Goal: Communication & Community: Answer question/provide support

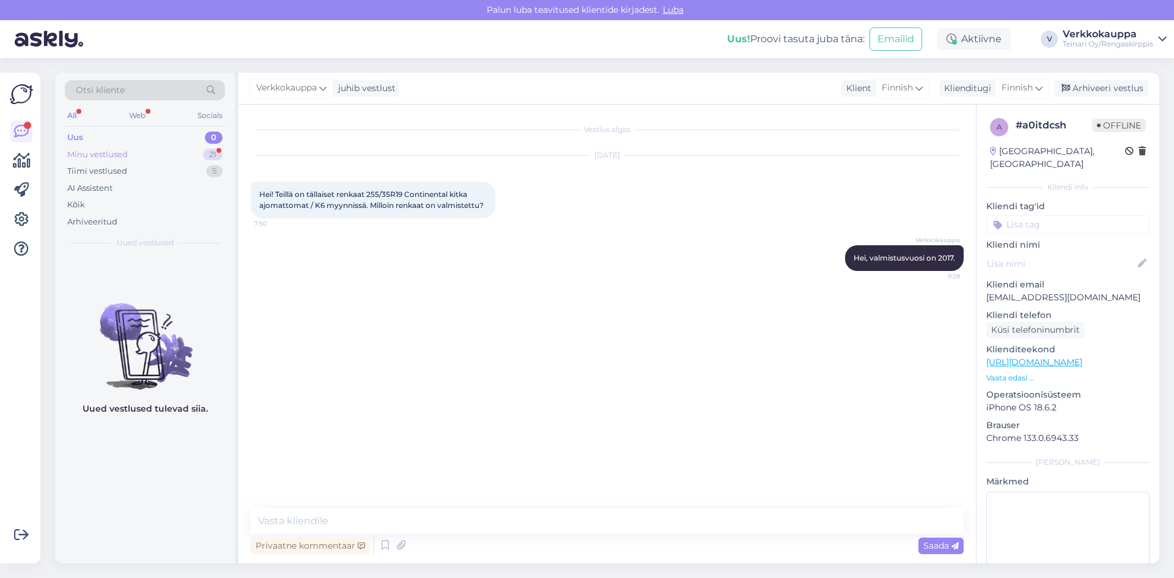
click at [108, 153] on div "Minu vestlused" at bounding box center [97, 155] width 61 height 12
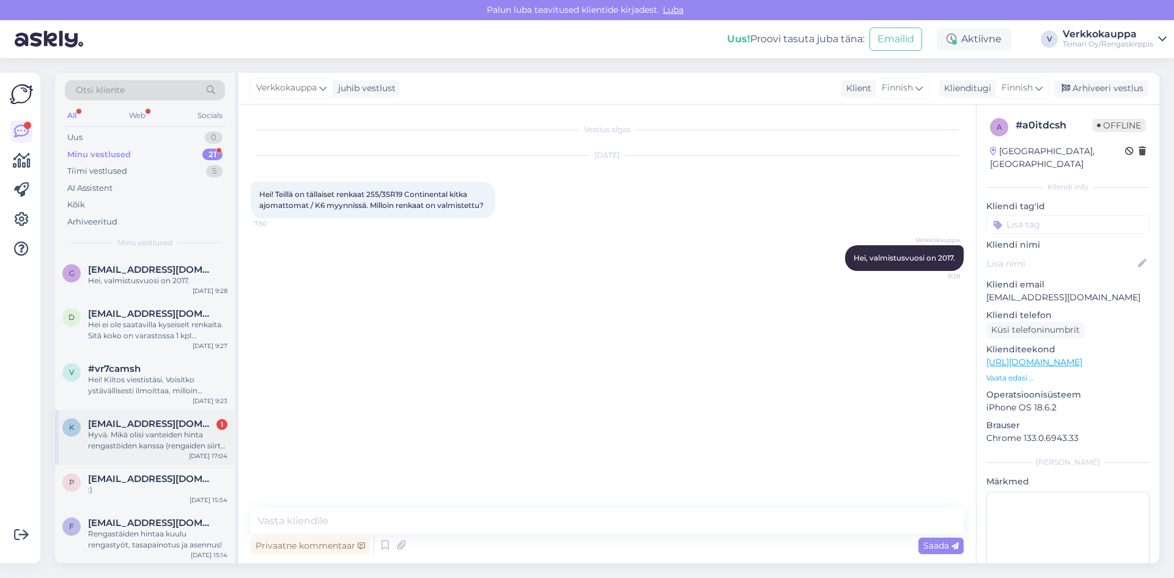
click at [133, 438] on div "Hyvä. Mikä olisi vanteiden hinta rengastöiden kanssa (rengaiden siirto toisilta…" at bounding box center [157, 440] width 139 height 22
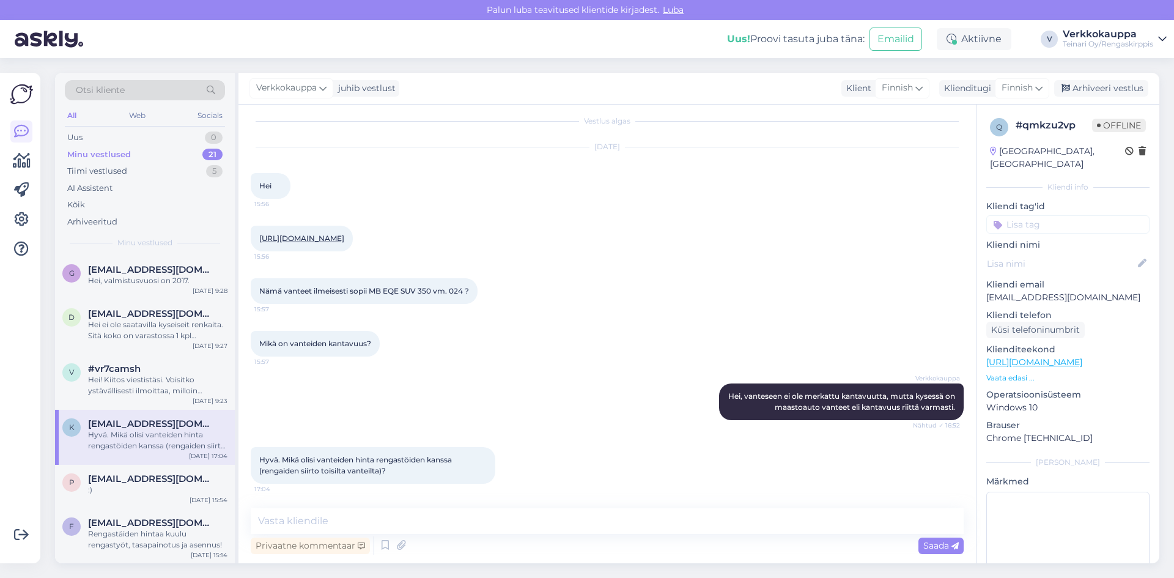
click at [344, 234] on link "[URL][DOMAIN_NAME]" at bounding box center [301, 238] width 85 height 9
click at [287, 521] on textarea at bounding box center [607, 521] width 713 height 26
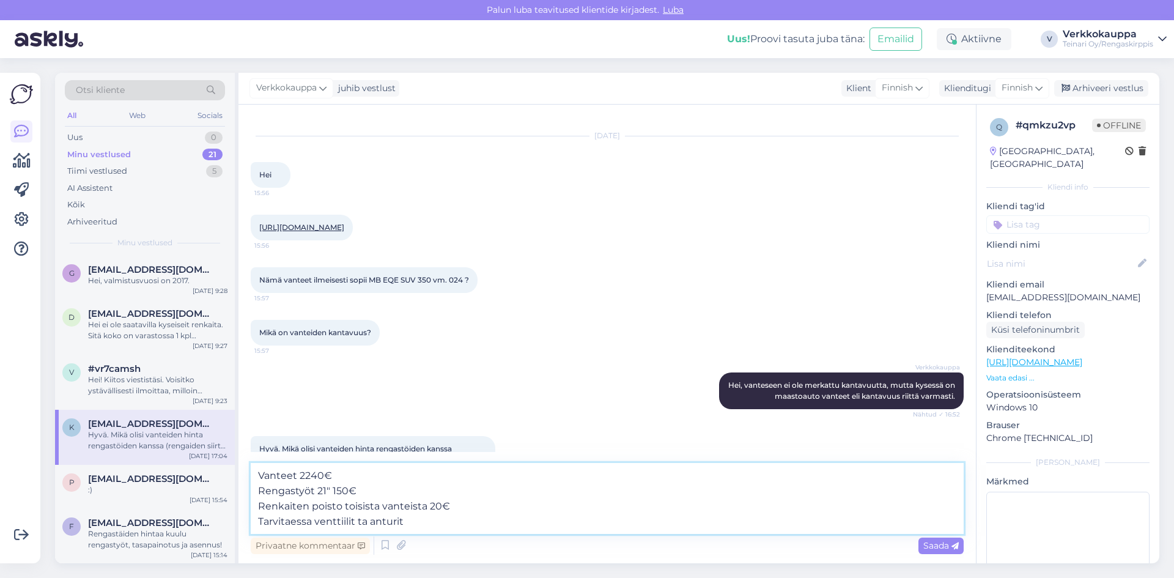
click at [355, 523] on textarea "Vanteet 2240€ Rengastyöt 21" 150€ Renkaiten poisto toisista vanteista 20€ Tarvi…" at bounding box center [607, 498] width 713 height 71
click at [470, 519] on textarea "Vanteet 2240€ Rengastyöt 21" 150€ Renkaiten poisto toisista vanteista 20€ Tarvi…" at bounding box center [607, 498] width 713 height 71
type textarea "Vanteet 2240€ Rengastyöt 21" 150€ Renkaiten poisto toisista vanteista 20€ Tarvi…"
click at [943, 545] on span "Saada" at bounding box center [940, 545] width 35 height 11
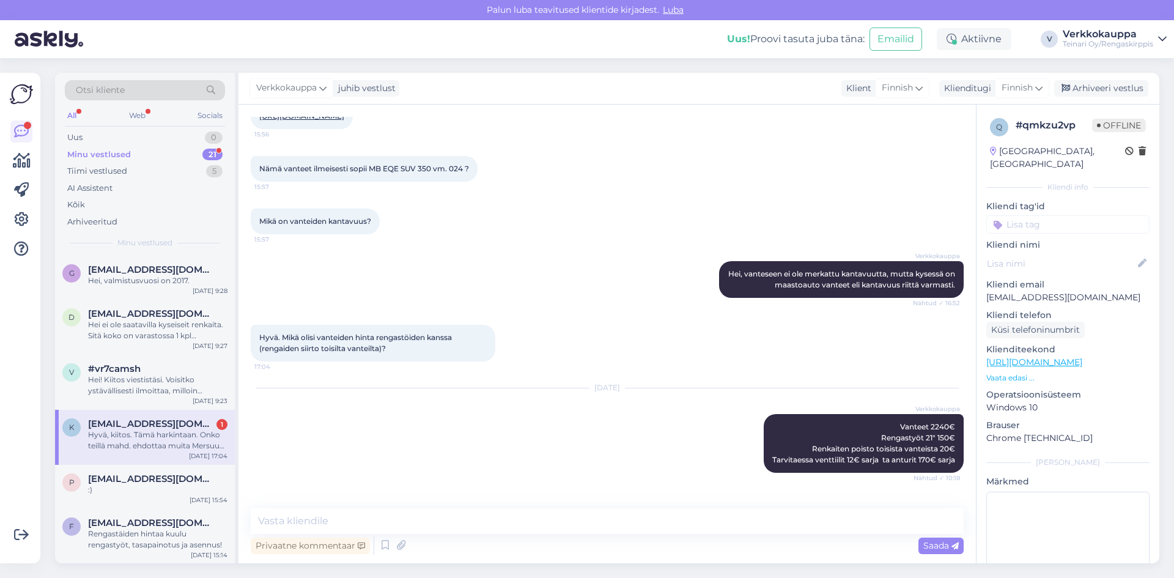
scroll to position [194, 0]
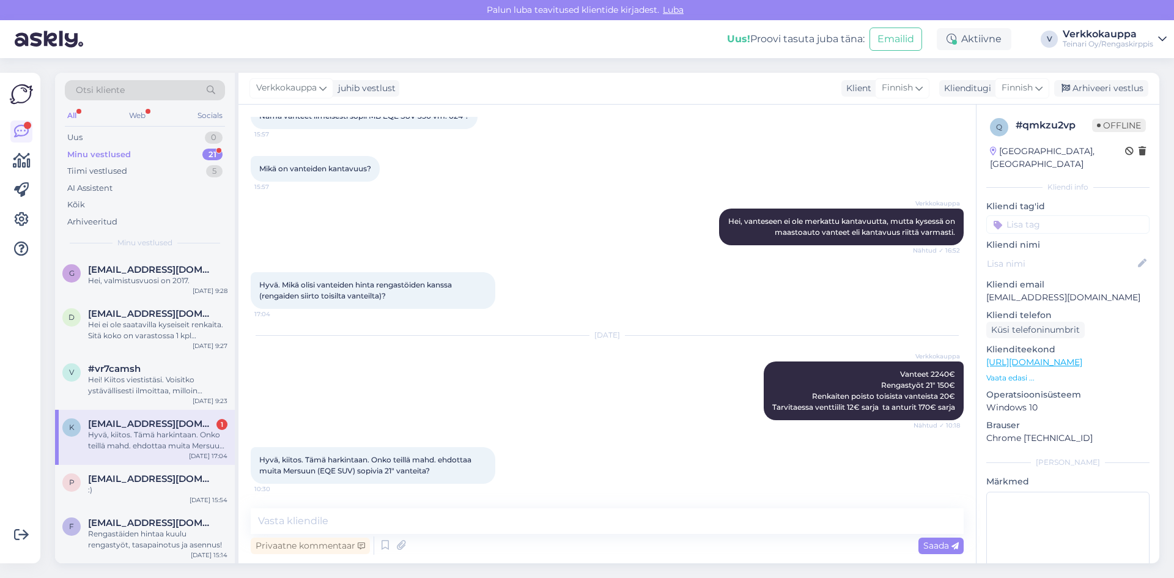
click at [135, 462] on div "k [EMAIL_ADDRESS][DOMAIN_NAME] 1 Hyvä, kiitos. Tämä harkintaan. Onko teillä mah…" at bounding box center [145, 437] width 180 height 55
click at [369, 516] on textarea at bounding box center [607, 521] width 713 height 26
type textarea "K"
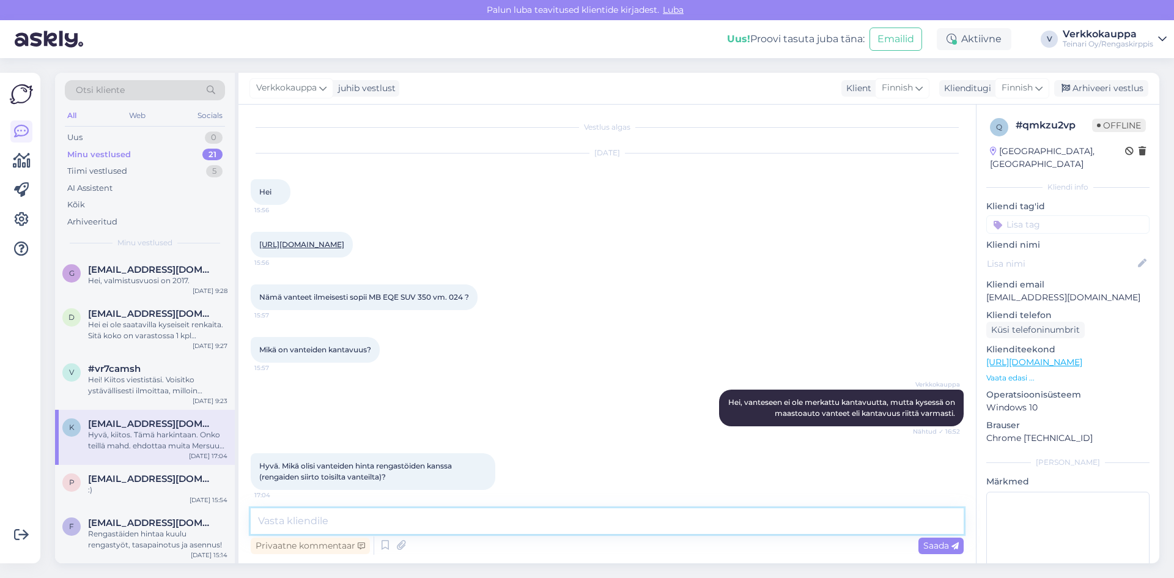
scroll to position [0, 0]
click at [344, 244] on link "[URL][DOMAIN_NAME]" at bounding box center [301, 246] width 85 height 9
paste textarea "21″ 5×112 KR66,6 ET50 L10″"
paste textarea "[URL][DOMAIN_NAME]"
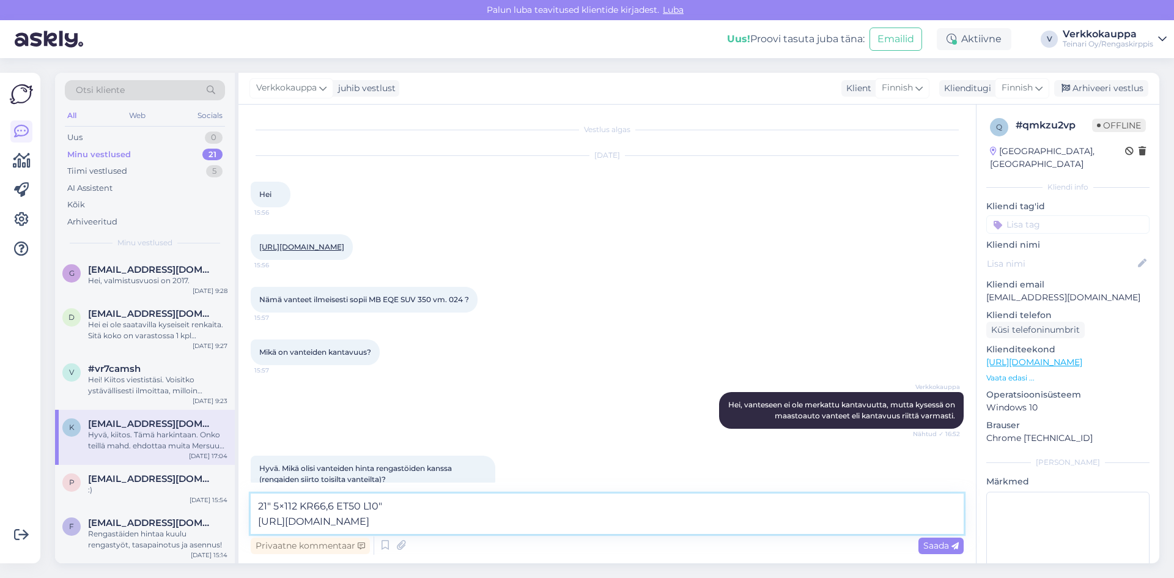
click at [258, 506] on textarea "21″ 5×112 KR66,6 ET50 L10″ [URL][DOMAIN_NAME]" at bounding box center [607, 513] width 713 height 40
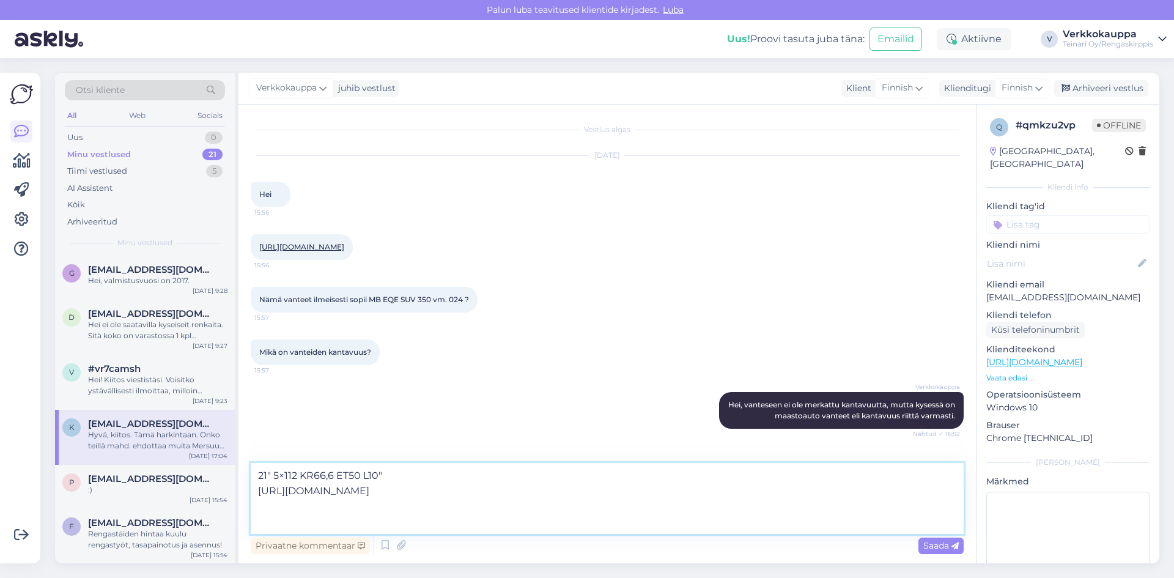
click at [264, 489] on textarea "21″ 5×112 KR66,6 ET50 L10″ [URL][DOMAIN_NAME]" at bounding box center [607, 498] width 713 height 71
type textarea "Nillä tietoilla millä edeliset valitsesait löytyy vielä sellaiset, jos antaisit…"
click at [926, 543] on span "Saada" at bounding box center [940, 545] width 35 height 11
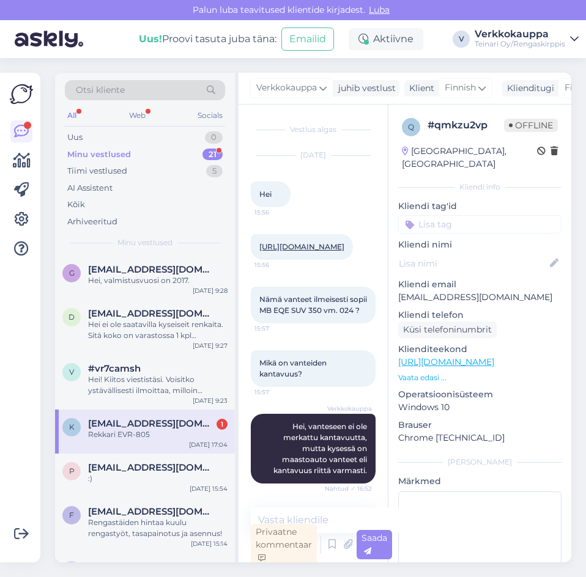
scroll to position [434, 0]
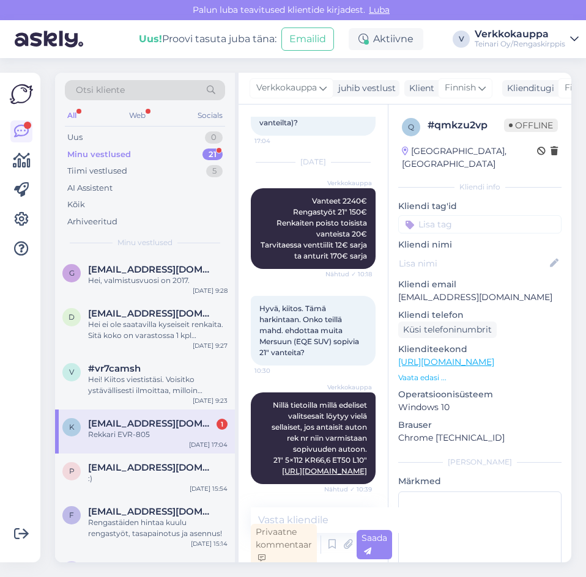
click at [133, 437] on div "Rekkari EVR-805" at bounding box center [157, 434] width 139 height 11
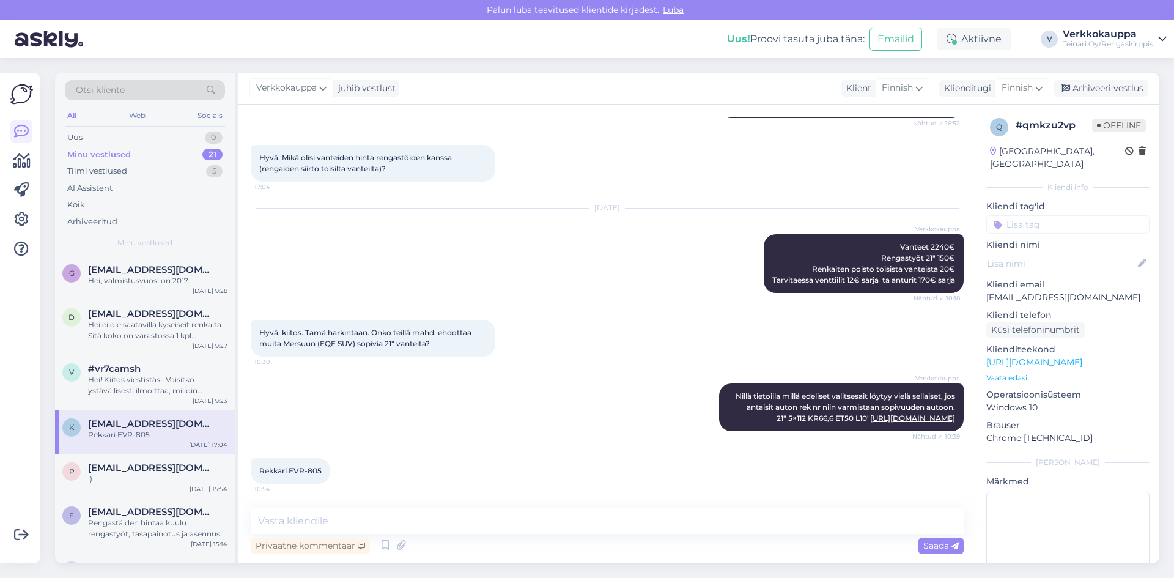
scroll to position [355, 0]
drag, startPoint x: 289, startPoint y: 470, endPoint x: 320, endPoint y: 471, distance: 31.8
click at [320, 471] on span "Rekkari EVR-805" at bounding box center [290, 470] width 62 height 9
copy span "EVR-805"
click at [301, 518] on textarea at bounding box center [607, 521] width 713 height 26
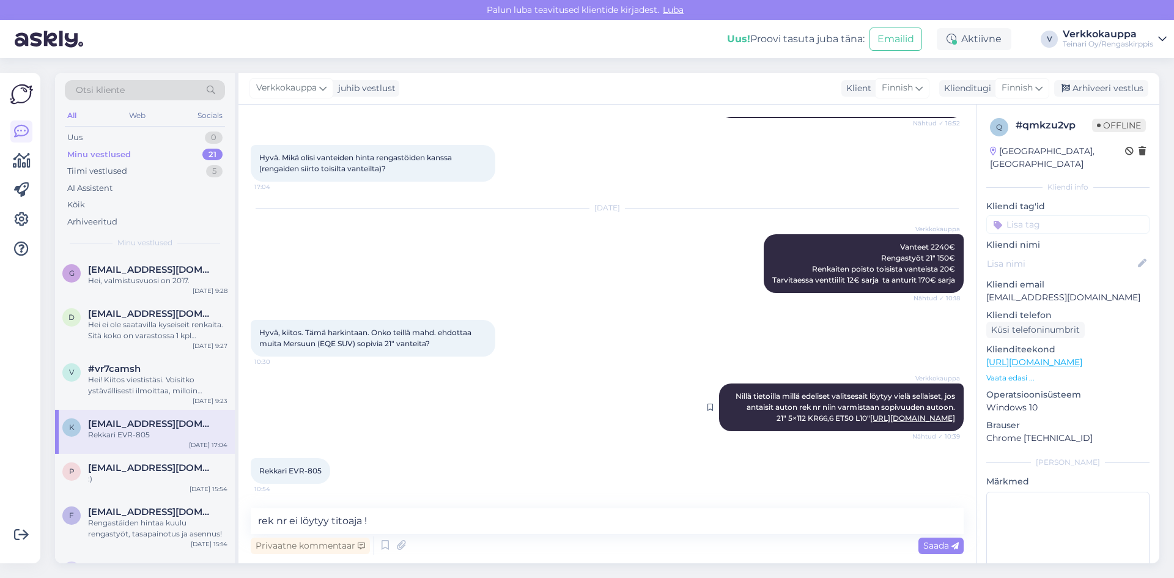
click at [870, 413] on link "[URL][DOMAIN_NAME]" at bounding box center [912, 417] width 85 height 9
click at [412, 520] on textarea "rek nr ei löytyy titoaja !" at bounding box center [607, 521] width 713 height 26
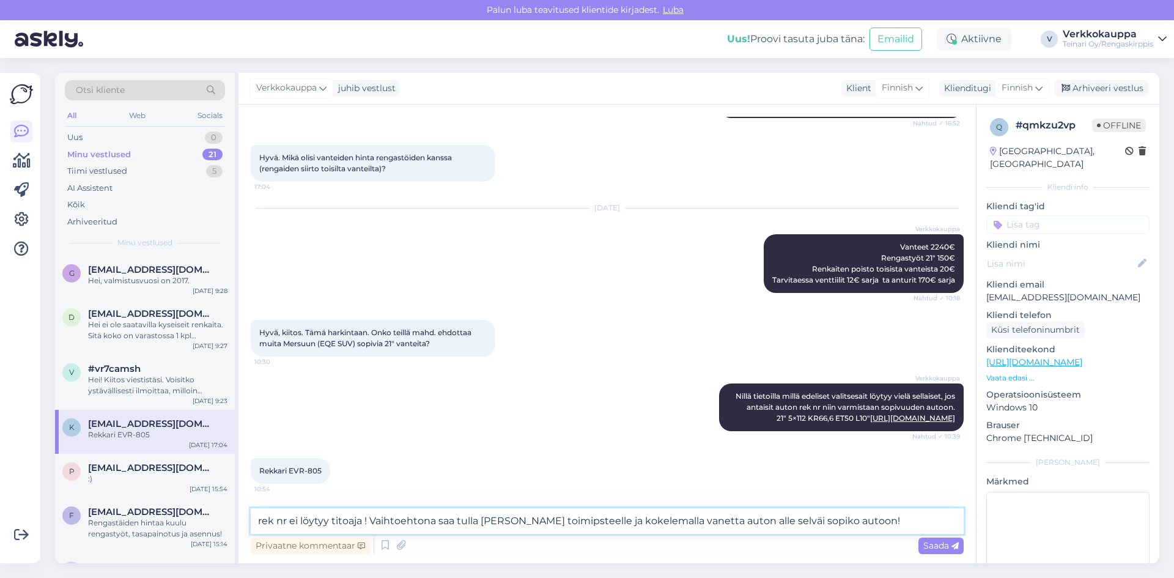
click at [769, 523] on textarea "rek nr ei löytyy titoaja ! Vaihtoehtona saa tulla [PERSON_NAME] toimipsteelle j…" at bounding box center [607, 521] width 713 height 26
click at [670, 522] on textarea "rek nr ei löytyy titoaja ! Vaihtoehtona saa tulla Espoo toimipsteelle ja kokele…" at bounding box center [607, 521] width 713 height 26
type textarea "rek nr ei löytyy titoaja ! Vaihtoehtona saa tulla Espoo toimipsteelle ja kokele…"
click at [928, 551] on div "Saada" at bounding box center [940, 545] width 45 height 17
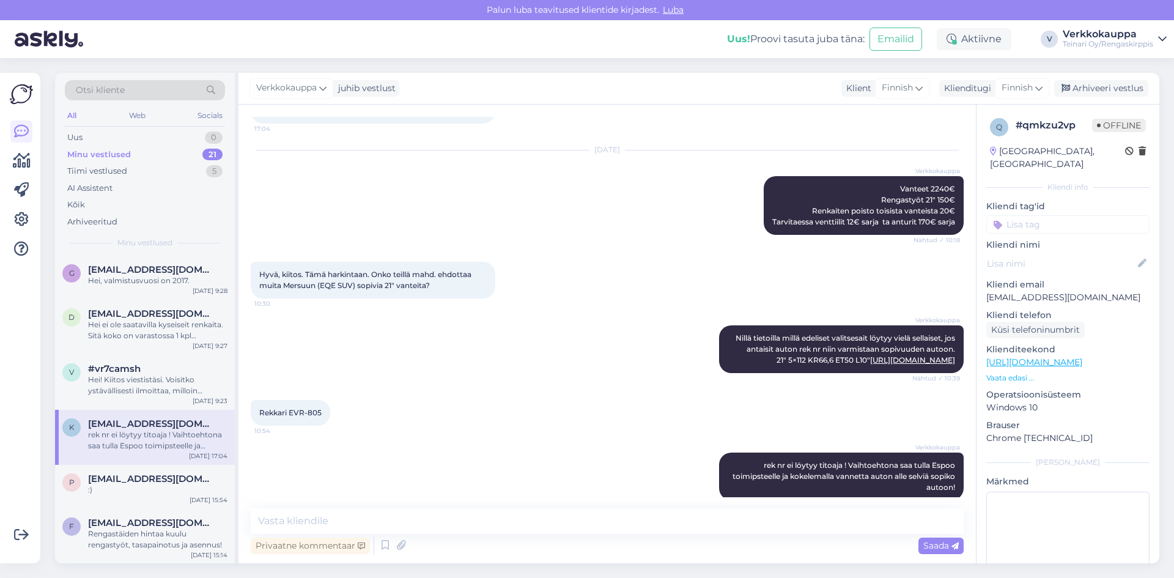
scroll to position [429, 0]
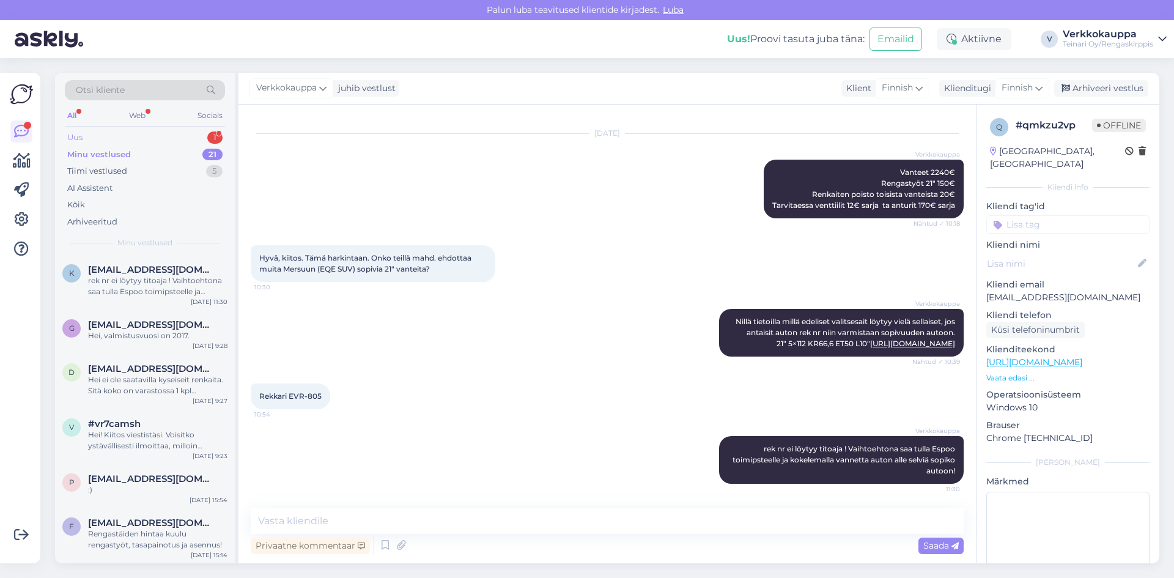
click at [111, 139] on div "Uus 1" at bounding box center [145, 137] width 160 height 17
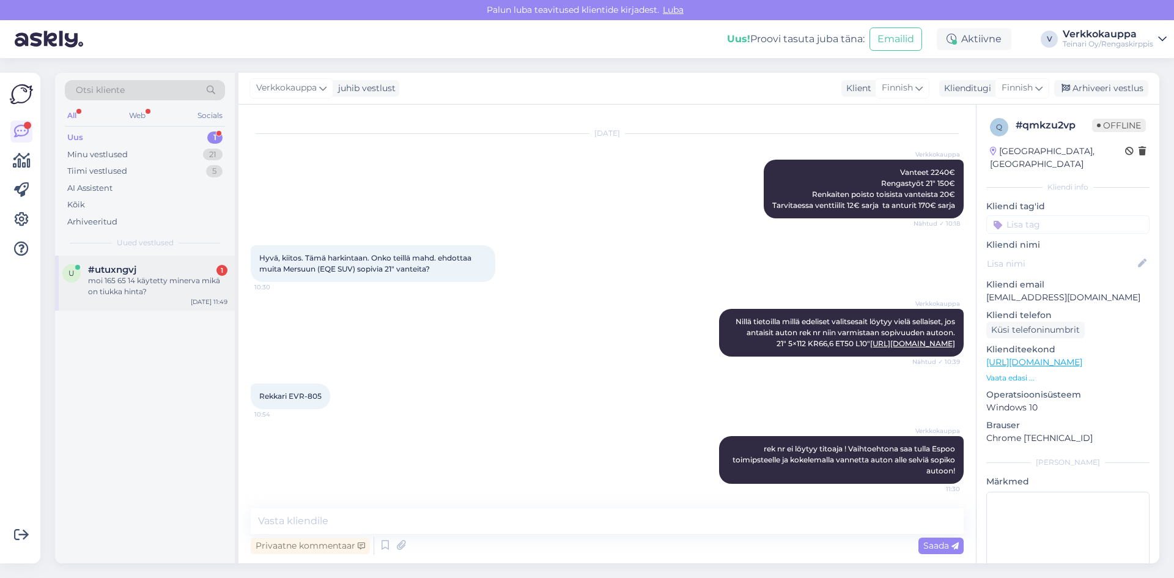
click at [121, 282] on div "moi 165 65 14 käytetty minerva mikä on tiukka hinta?" at bounding box center [157, 286] width 139 height 22
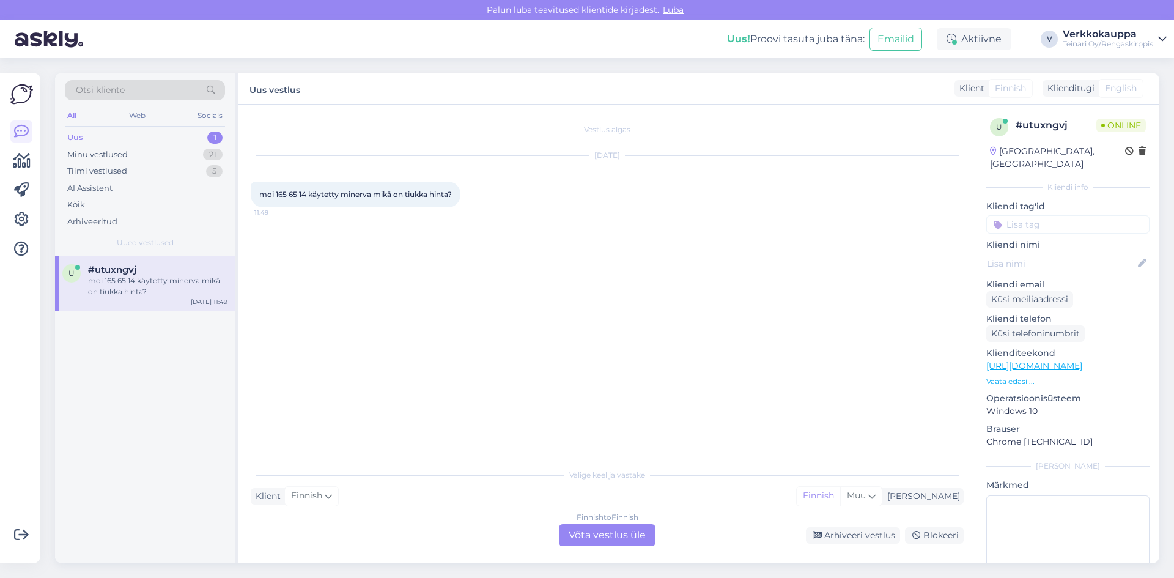
click at [592, 537] on div "Finnish to Finnish Võta vestlus üle" at bounding box center [607, 535] width 97 height 22
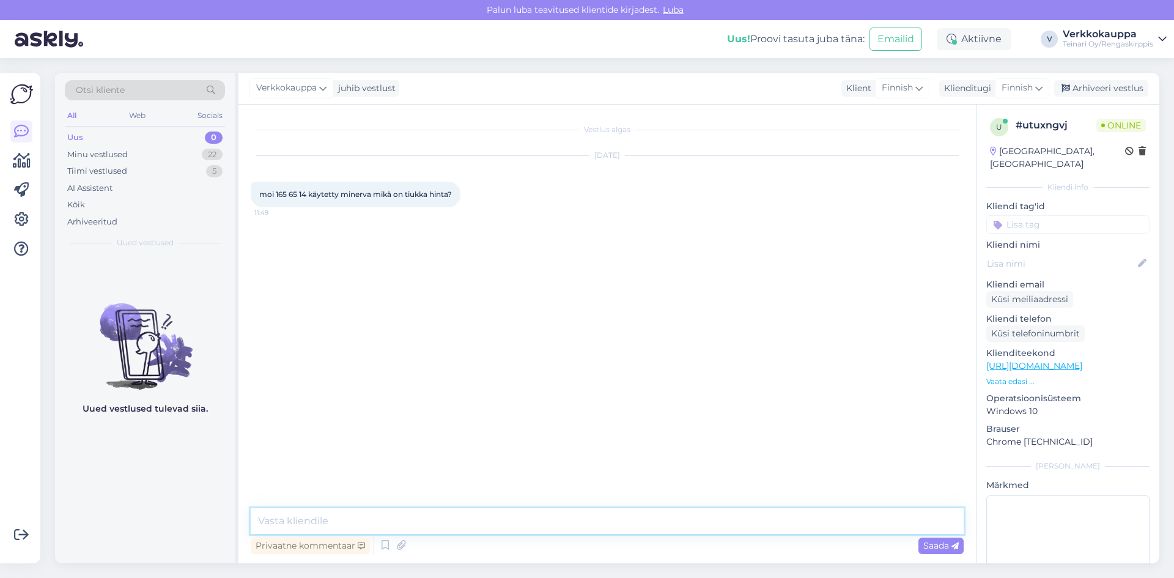
click at [309, 520] on textarea at bounding box center [607, 521] width 713 height 26
type textarea "h"
type textarea "Hei,"
drag, startPoint x: 261, startPoint y: 194, endPoint x: 454, endPoint y: 195, distance: 192.6
click at [452, 195] on span "moi 165 65 14 käytetty minerva mikä on tiukka hinta?" at bounding box center [355, 194] width 193 height 9
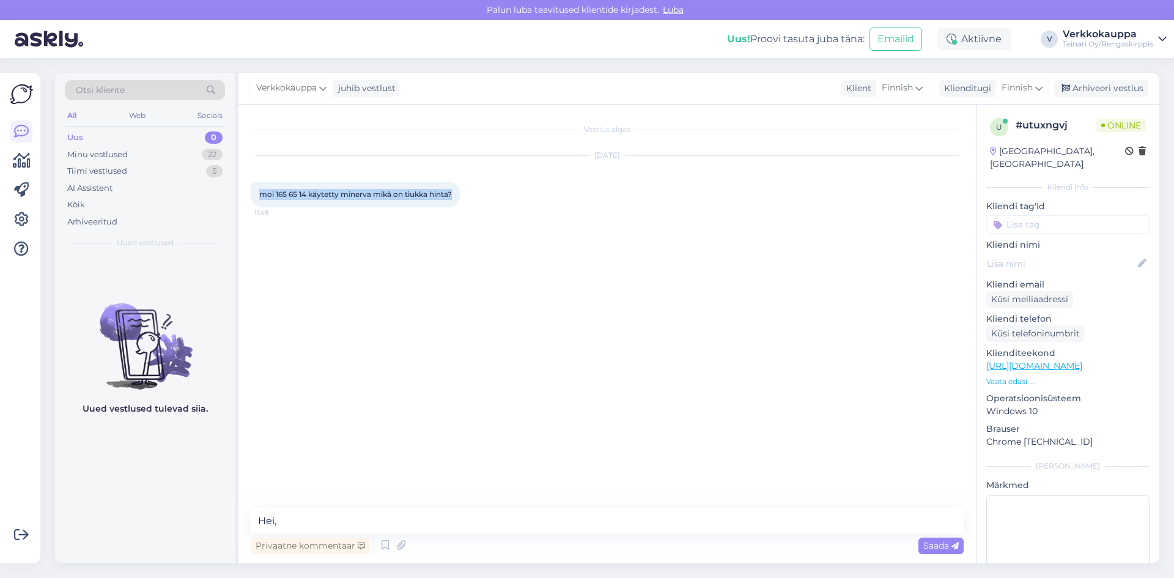
copy span "moi 165 65 14 käytetty minerva mikä on tiukka hinta?"
drag, startPoint x: 289, startPoint y: 521, endPoint x: 245, endPoint y: 520, distance: 43.4
click at [246, 520] on div "Vestlus algas [DATE] moi 165 65 14 käytetty minerva mikä on tiukka hinta? 11:49…" at bounding box center [606, 334] width 737 height 459
paste textarea "Tässä on asiallinen ja ystävällinen vastaus asiakkaalle: --- Moikka! Kyseisen *…"
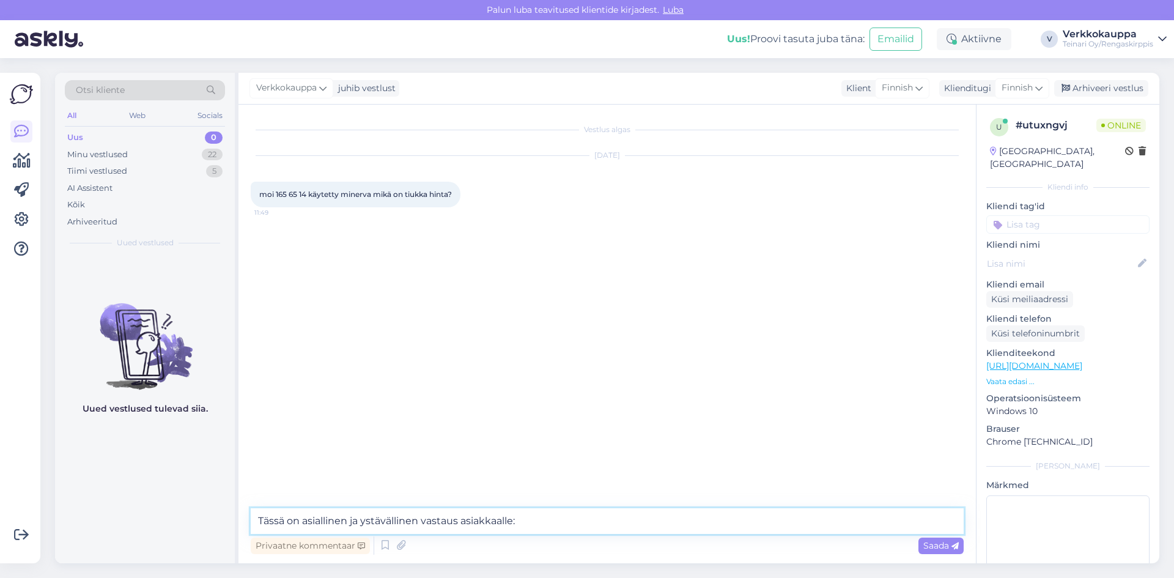
scroll to position [183, 0]
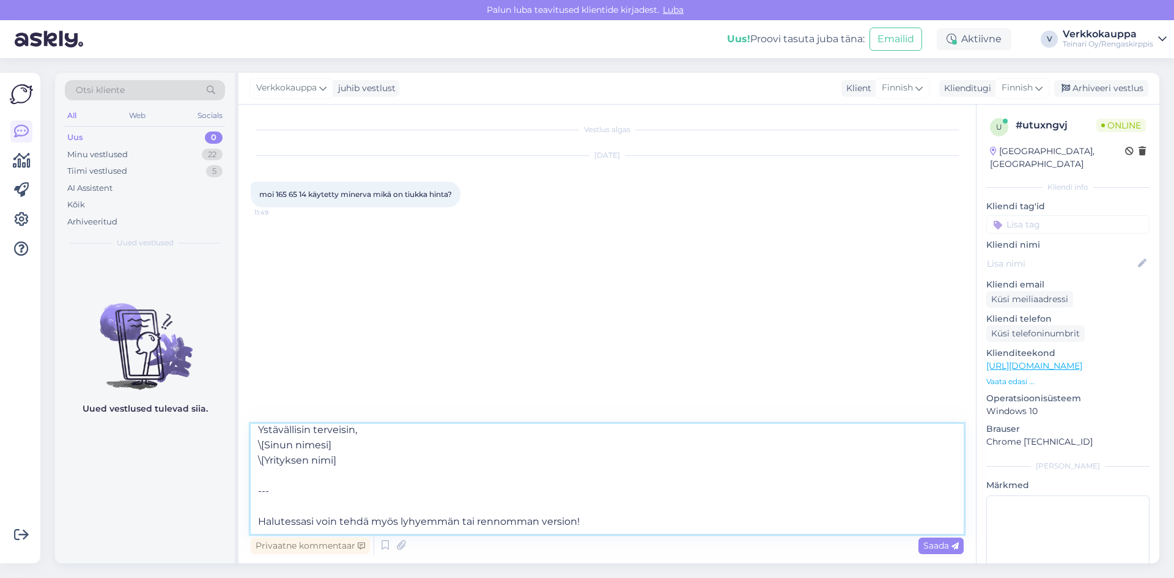
drag, startPoint x: 589, startPoint y: 511, endPoint x: 306, endPoint y: 502, distance: 283.8
click at [306, 501] on textarea "Tässä on asiallinen ja ystävällinen vastaus asiakkaalle: --- Moikka! Kyseisen *…" at bounding box center [607, 479] width 713 height 110
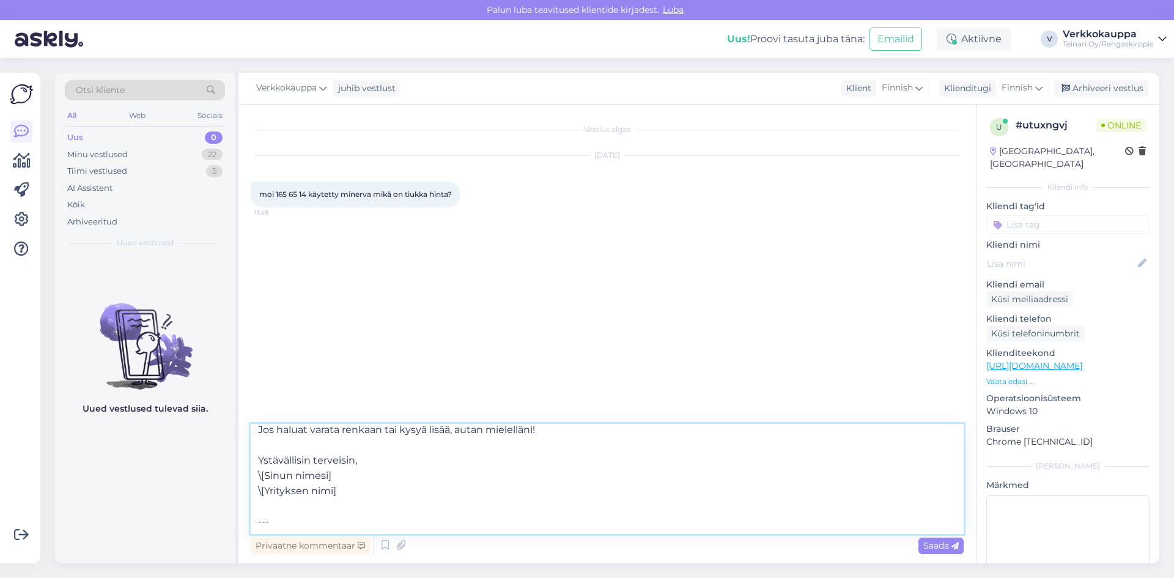
scroll to position [175, 0]
drag, startPoint x: 327, startPoint y: 485, endPoint x: 259, endPoint y: 483, distance: 67.9
click at [259, 483] on textarea "Tässä on asiallinen ja ystävällinen vastaus asiakkaalle: --- Moikka! Kyseisen *…" at bounding box center [607, 479] width 713 height 110
drag, startPoint x: 370, startPoint y: 481, endPoint x: 300, endPoint y: 487, distance: 70.6
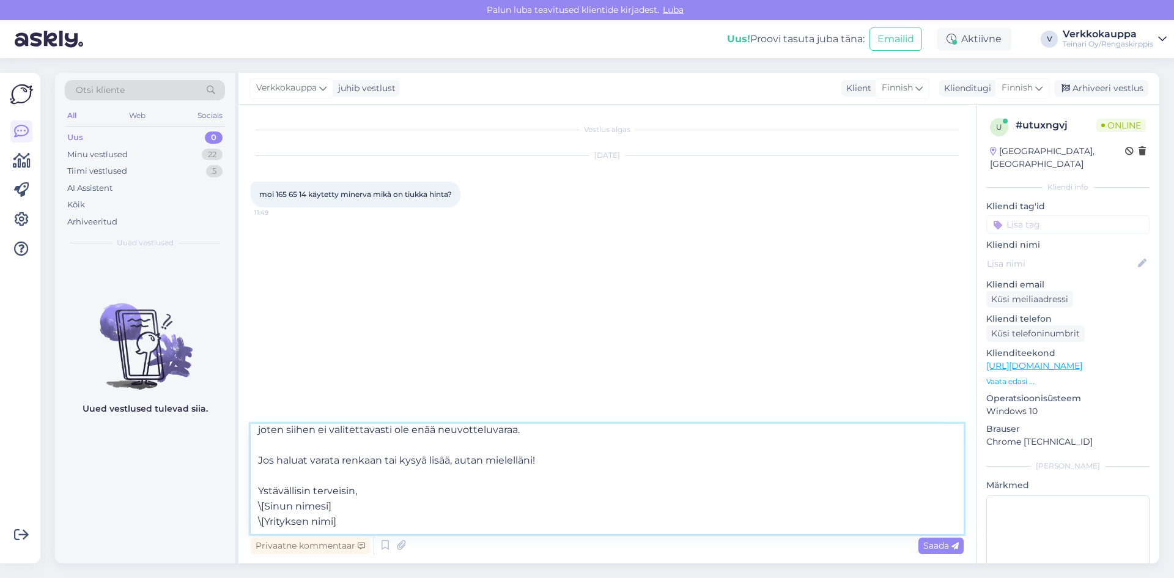
click at [301, 487] on textarea "Tässä on asiallinen ja ystävällinen vastaus asiakkaalle: --- Moikka! Kyseisen *…" at bounding box center [607, 479] width 713 height 110
click at [333, 499] on textarea "Tässä on asiallinen ja ystävällinen vastaus asiakkaalle: --- Moikka! Kyseisen *…" at bounding box center [607, 479] width 713 height 110
drag, startPoint x: 342, startPoint y: 493, endPoint x: 255, endPoint y: 487, distance: 87.7
click at [255, 487] on textarea "Tässä on asiallinen ja ystävällinen vastaus asiakkaalle: --- Moikka! Kyseisen *…" at bounding box center [607, 479] width 713 height 110
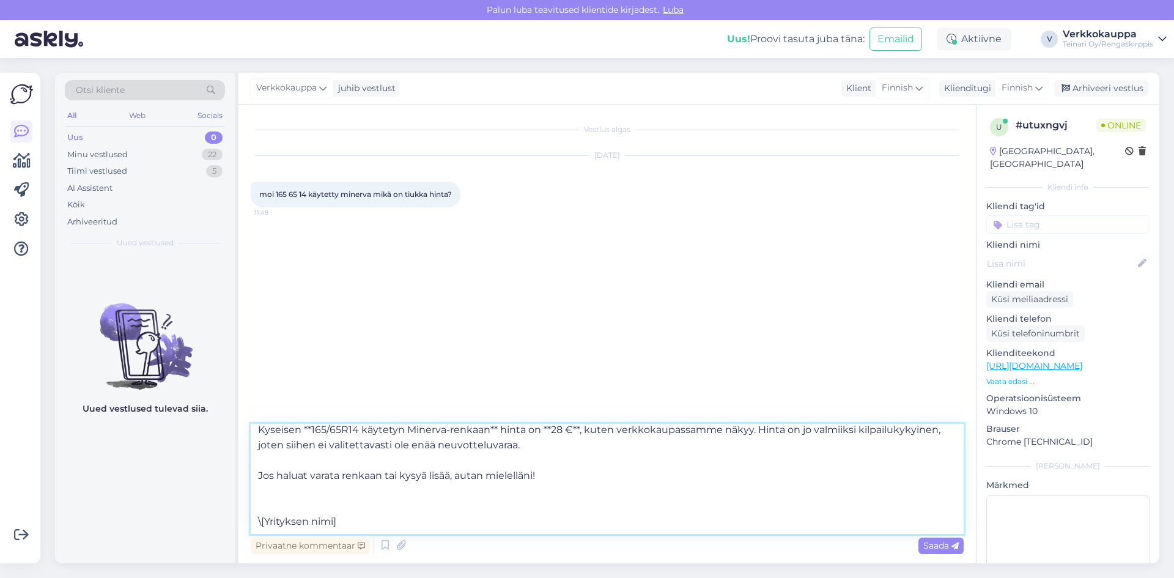
drag, startPoint x: 356, startPoint y: 513, endPoint x: 253, endPoint y: 500, distance: 104.1
click at [253, 500] on textarea "Tässä on asiallinen ja ystävällinen vastaus asiakkaalle: --- Moikka! Kyseisen *…" at bounding box center [607, 479] width 713 height 110
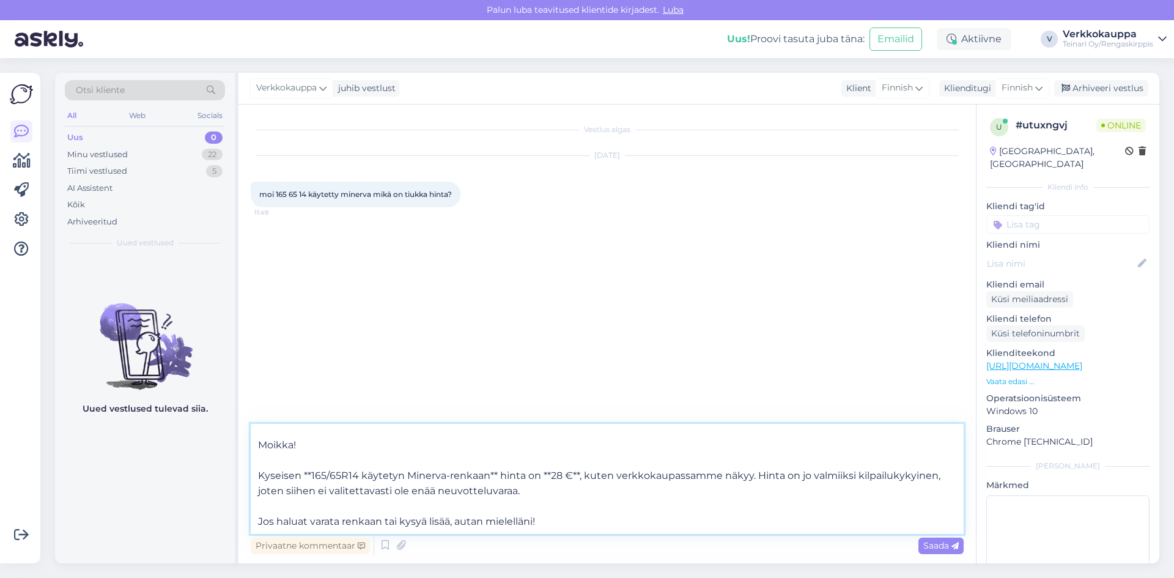
scroll to position [84, 0]
drag, startPoint x: 569, startPoint y: 518, endPoint x: 334, endPoint y: 511, distance: 234.9
click at [334, 511] on textarea "Tässä on asiallinen ja ystävällinen vastaus asiakkaalle: --- Moikka! Kyseisen *…" at bounding box center [607, 479] width 713 height 110
click at [406, 518] on textarea "Tässä on asiallinen ja ystävällinen vastaus asiakkaalle: --- Moikka! Kyseisen *…" at bounding box center [607, 479] width 713 height 110
drag, startPoint x: 545, startPoint y: 490, endPoint x: 306, endPoint y: 484, distance: 238.5
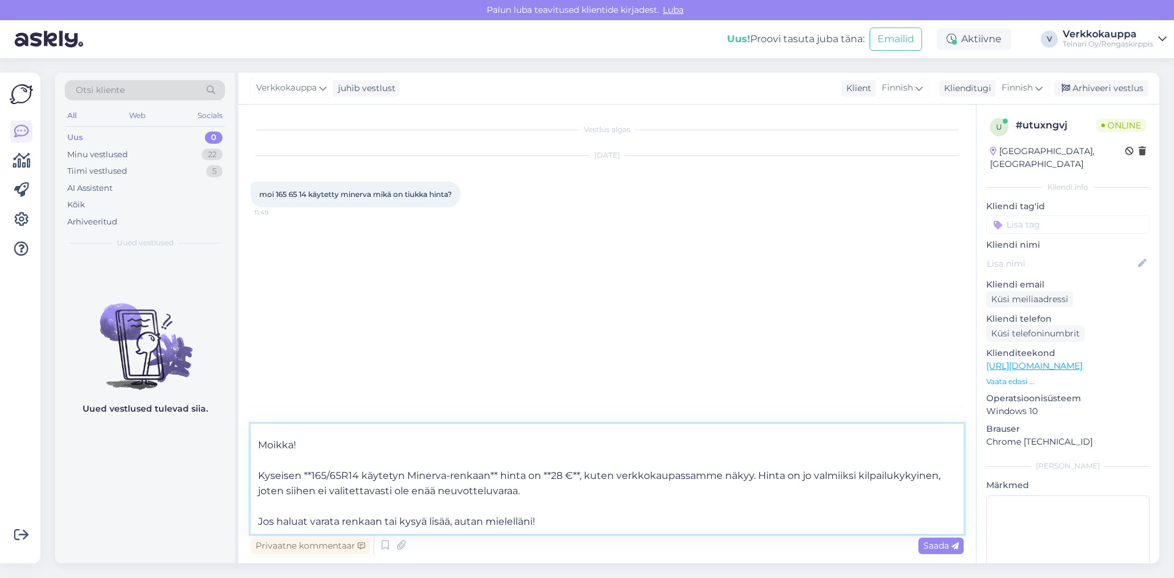
click at [306, 484] on textarea "Tässä on asiallinen ja ystävällinen vastaus asiakkaalle: --- Moikka! Kyseisen *…" at bounding box center [607, 479] width 713 height 110
click at [356, 492] on textarea "Tässä on asiallinen ja ystävällinen vastaus asiakkaalle: --- Moikka! Kyseisen *…" at bounding box center [607, 479] width 713 height 110
drag, startPoint x: 397, startPoint y: 491, endPoint x: 311, endPoint y: 490, distance: 86.2
click at [311, 490] on textarea "Tässä on asiallinen ja ystävällinen vastaus asiakkaalle: --- Moikka! Kyseisen *…" at bounding box center [607, 479] width 713 height 110
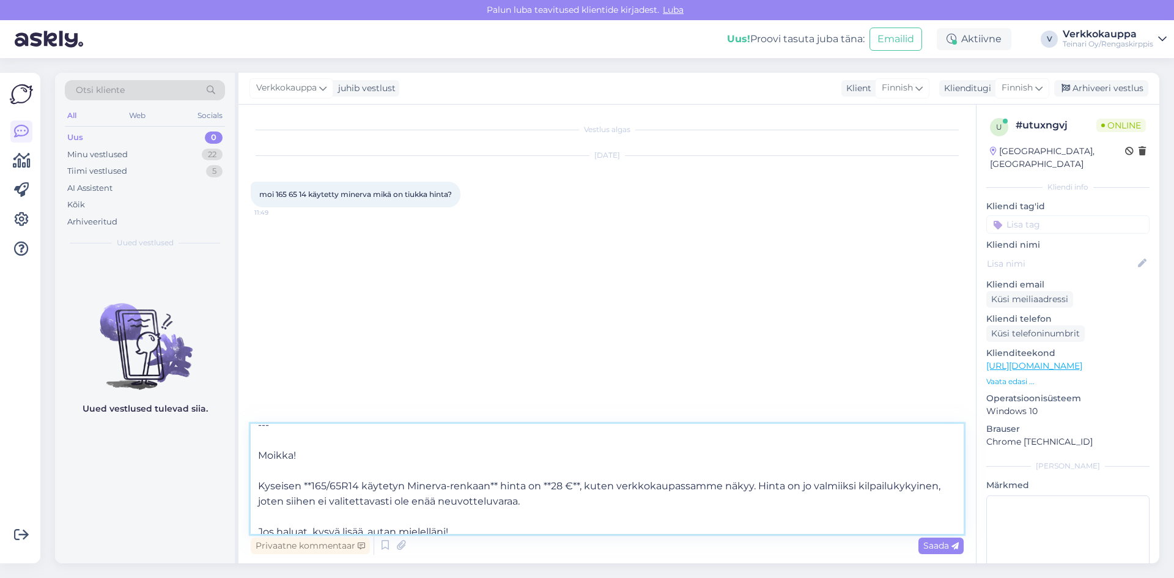
scroll to position [23, 0]
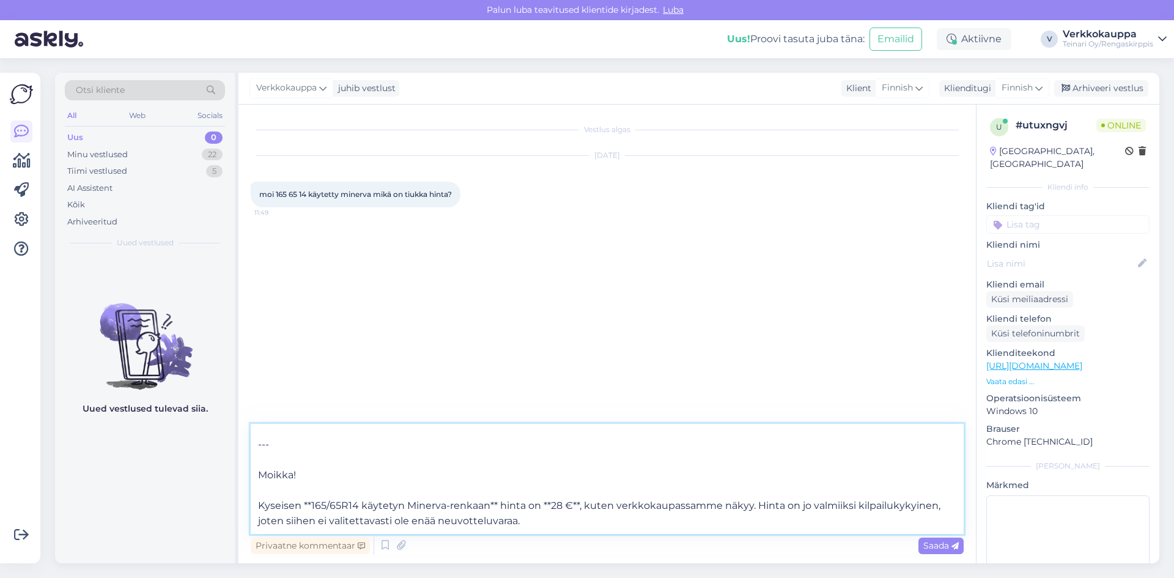
drag, startPoint x: 343, startPoint y: 440, endPoint x: 256, endPoint y: 442, distance: 86.9
click at [256, 442] on textarea "Tässä on asiallinen ja ystävällinen vastaus asiakkaalle: --- Moikka! Kyseisen *…" at bounding box center [607, 479] width 713 height 110
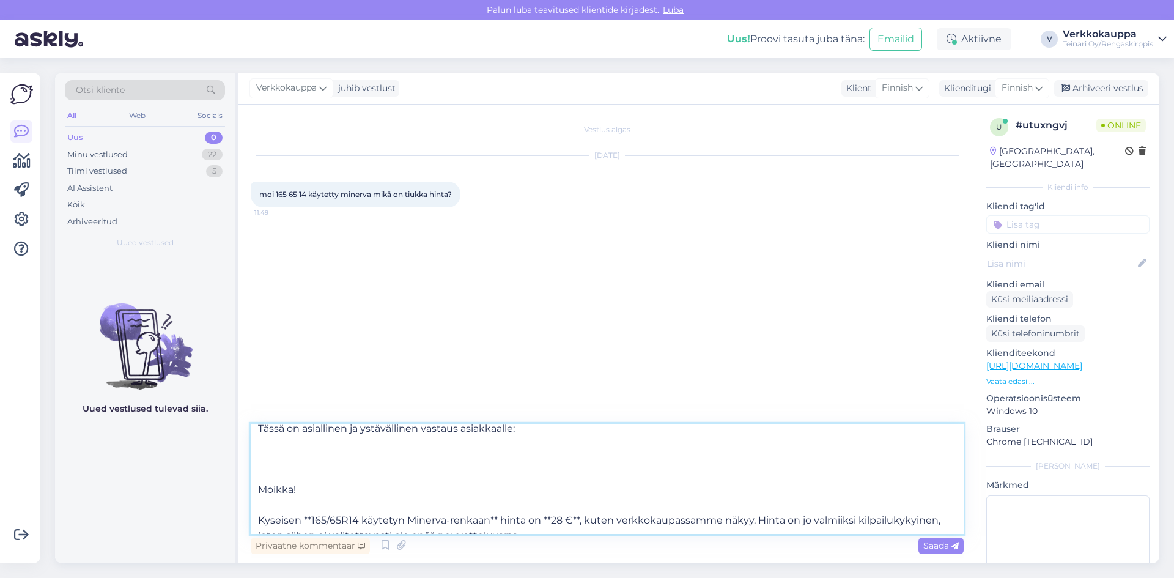
scroll to position [0, 0]
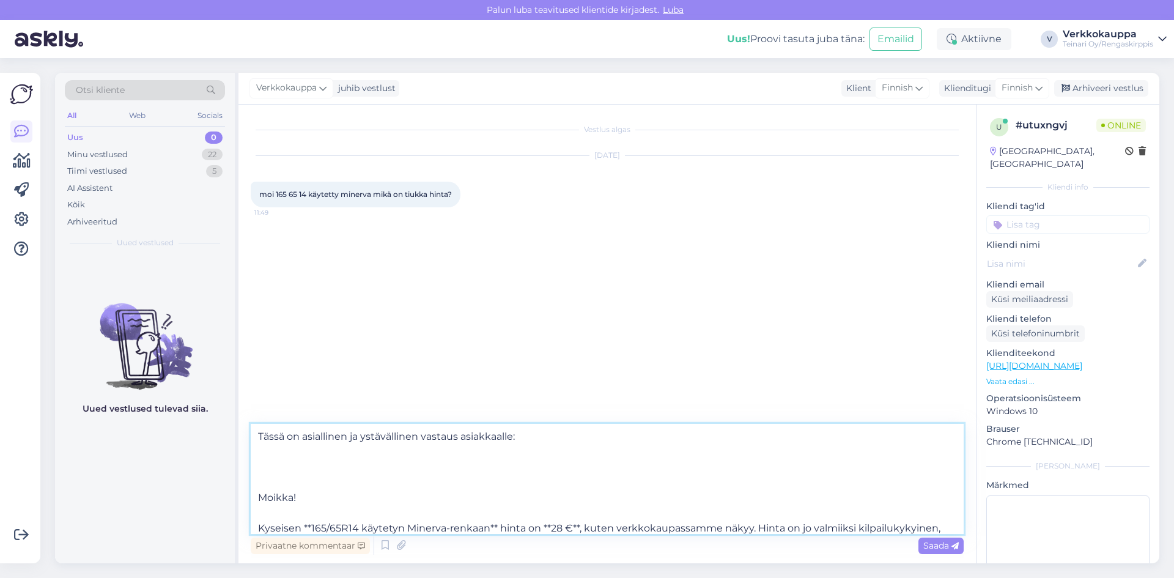
drag, startPoint x: 496, startPoint y: 436, endPoint x: 258, endPoint y: 426, distance: 238.7
click at [258, 426] on textarea "Tässä on asiallinen ja ystävällinen vastaus asiakkaalle: Moikka! Kyseisen **165…" at bounding box center [607, 479] width 713 height 110
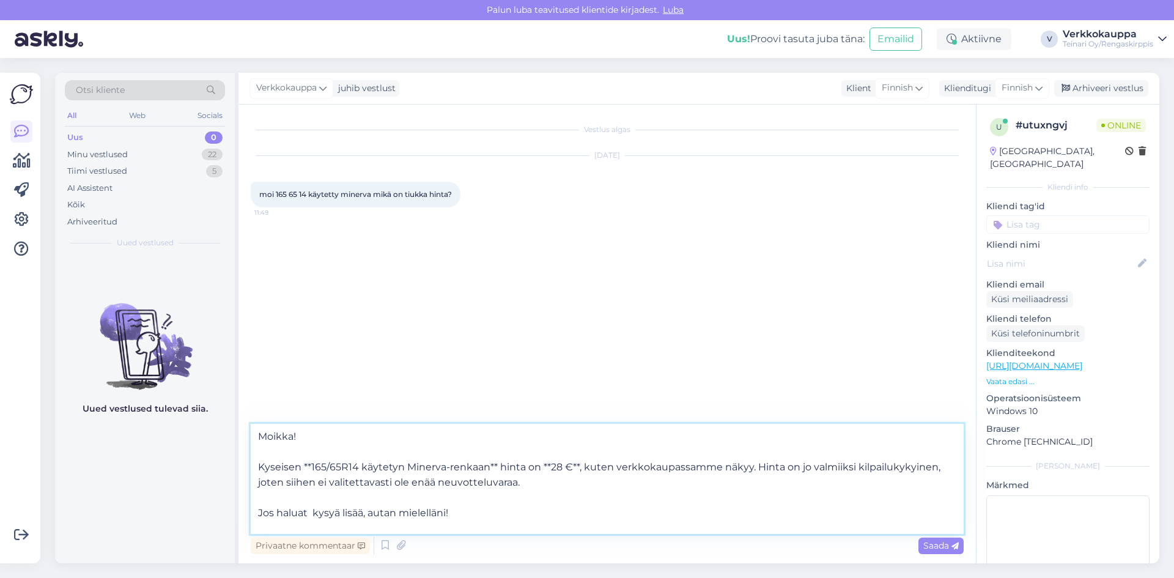
click at [265, 503] on textarea "Moikka! Kyseisen **165/65R14 käytetyn Minerva-renkaan** hinta on **28 €**, kute…" at bounding box center [607, 479] width 713 height 110
click at [259, 500] on textarea "Moikka! Kyseisen **165/65R14 käytetyn Minerva-renkaan** hinta on **28 €**, kute…" at bounding box center [607, 479] width 713 height 110
click at [580, 468] on textarea "Moikka! Kyseisen **165/65R14 käytetyn Minerva-renkaan** hinta on **28 €**, kute…" at bounding box center [607, 479] width 713 height 110
click at [500, 465] on textarea "Moikka! Kyseisen **165/65R14 käytetyn Minerva-renkaan** hinta on **28 €, kuten …" at bounding box center [607, 479] width 713 height 110
click at [314, 468] on textarea "Moikka! Kyseisen **165/65R14 käytetyn Minerva-renkaan hinta on **28 €, kuten ve…" at bounding box center [607, 479] width 713 height 110
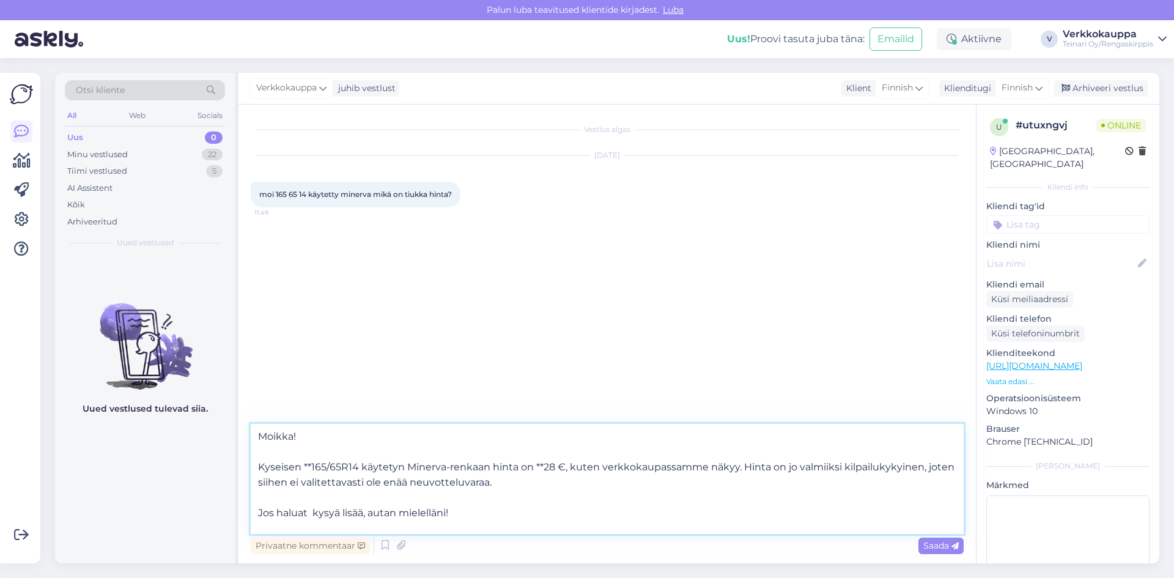
click at [312, 468] on textarea "Moikka! Kyseisen **165/65R14 käytetyn Minerva-renkaan hinta on **28 €, kuten ve…" at bounding box center [607, 479] width 713 height 110
click at [536, 470] on textarea "Moikka! Kyseisen 165/65R14 käytetyn Minerva-renkaan hinta on **28 €, kuten verk…" at bounding box center [607, 479] width 713 height 110
type textarea "Moikka! Kyseisen 165/65R14 käytetyn Minerva-renkaan hinta on 28 €, kuten verkko…"
click at [933, 547] on span "Saada" at bounding box center [940, 545] width 35 height 11
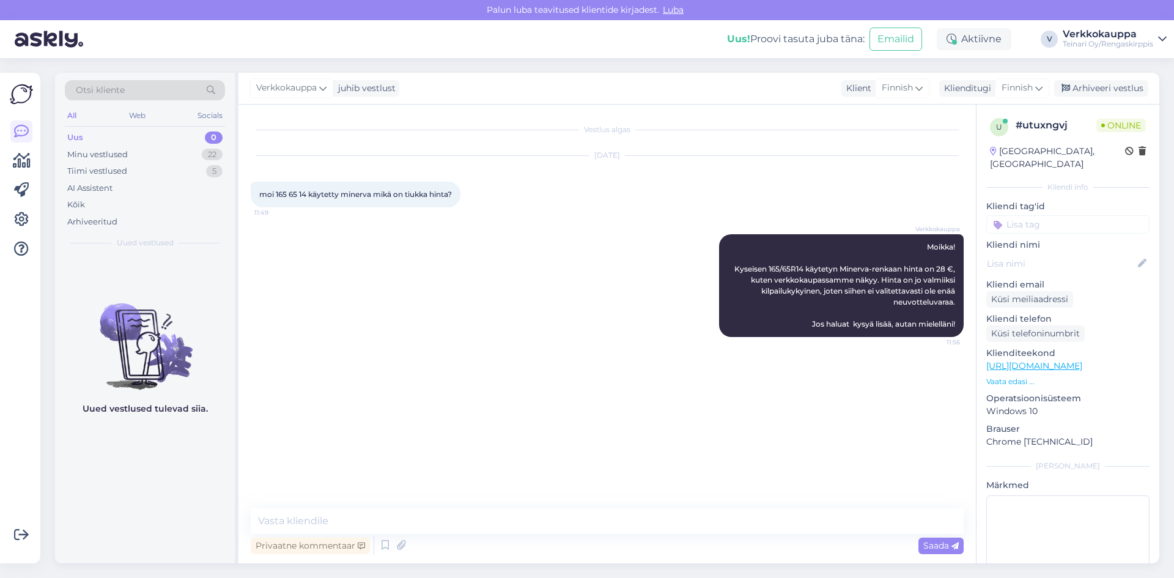
drag, startPoint x: 815, startPoint y: 285, endPoint x: 659, endPoint y: 474, distance: 245.8
click at [659, 474] on div "Vestlus algas [DATE] moi 165 65 14 käytetty minerva mikä on tiukka hinta? 11:49…" at bounding box center [613, 307] width 724 height 380
drag, startPoint x: 927, startPoint y: 243, endPoint x: 945, endPoint y: 334, distance: 92.9
click at [945, 334] on div "Verkkokauppa Moikka! Kyseisen 165/65R14 käytetyn Minerva-renkaan hinta on 28 €,…" at bounding box center [841, 285] width 245 height 103
copy span "Moikka! Kyseisen 165/65R14 käytetyn Minerva-renkaan hinta on 28 €, kuten verkko…"
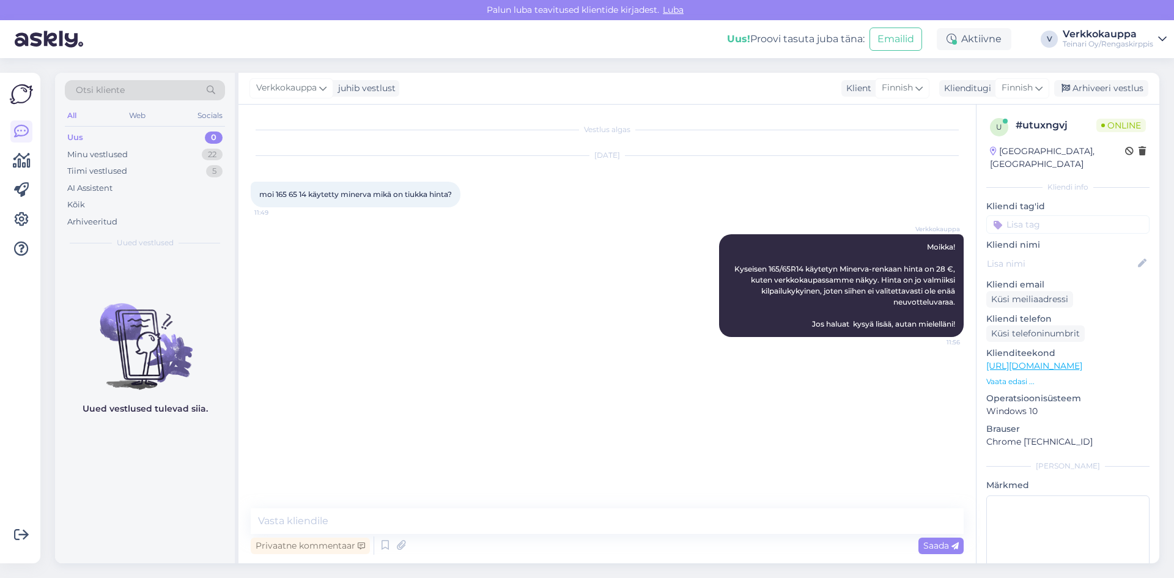
click at [873, 493] on div "Vestlus algas [DATE] moi 165 65 14 käytetty minerva mikä on tiukka hinta? 11:49…" at bounding box center [613, 307] width 724 height 380
click at [607, 449] on div "Vestlus algas [DATE] moi 165 65 14 käytetty minerva mikä on tiukka hinta? 11:49…" at bounding box center [613, 307] width 724 height 380
click at [109, 152] on div "Minu vestlused" at bounding box center [97, 155] width 61 height 12
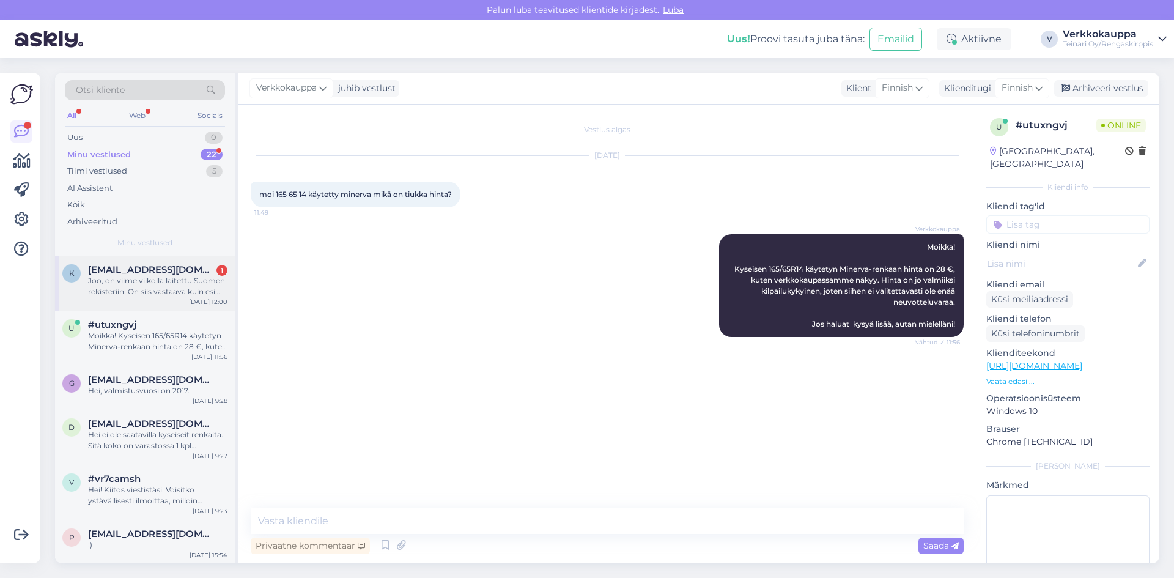
click at [122, 290] on div "Joo, on viime viikolla laitettu Suomen rekisteriin. On siis vastaava kuin esim.…" at bounding box center [157, 286] width 139 height 22
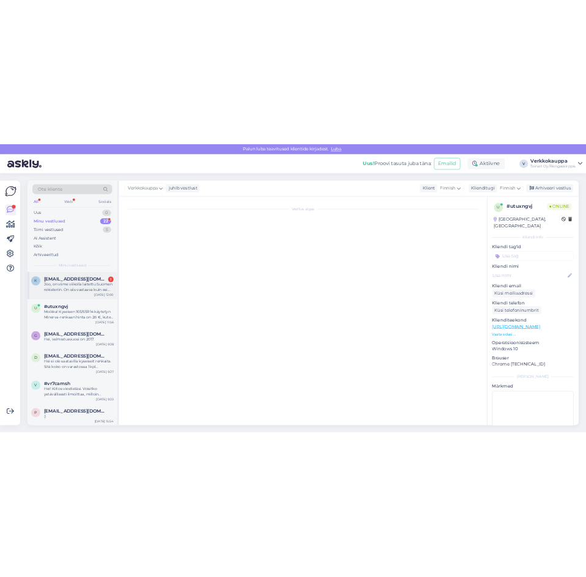
scroll to position [515, 0]
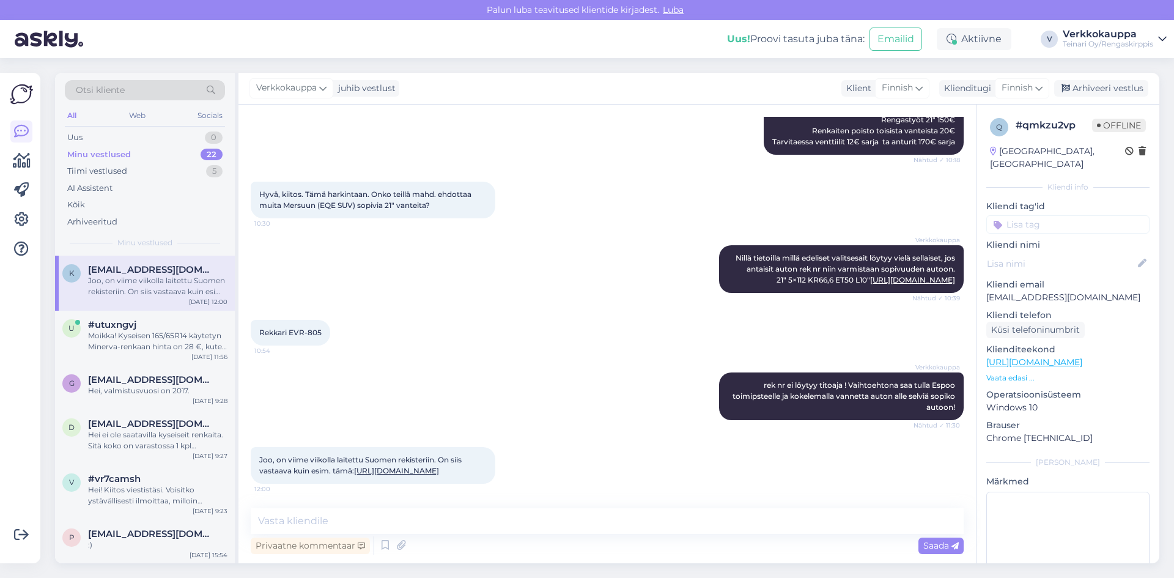
click at [354, 466] on link "[URL][DOMAIN_NAME]" at bounding box center [396, 470] width 85 height 9
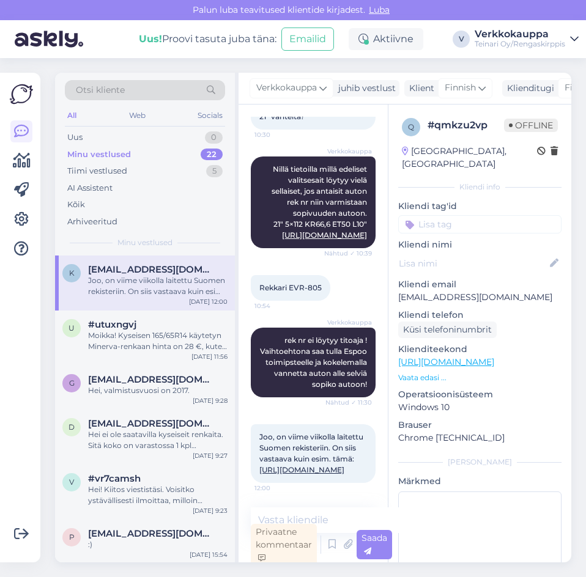
scroll to position [673, 0]
click at [328, 240] on link "[URL][DOMAIN_NAME]" at bounding box center [324, 235] width 85 height 9
click at [285, 240] on link "[URL][DOMAIN_NAME]" at bounding box center [324, 235] width 85 height 9
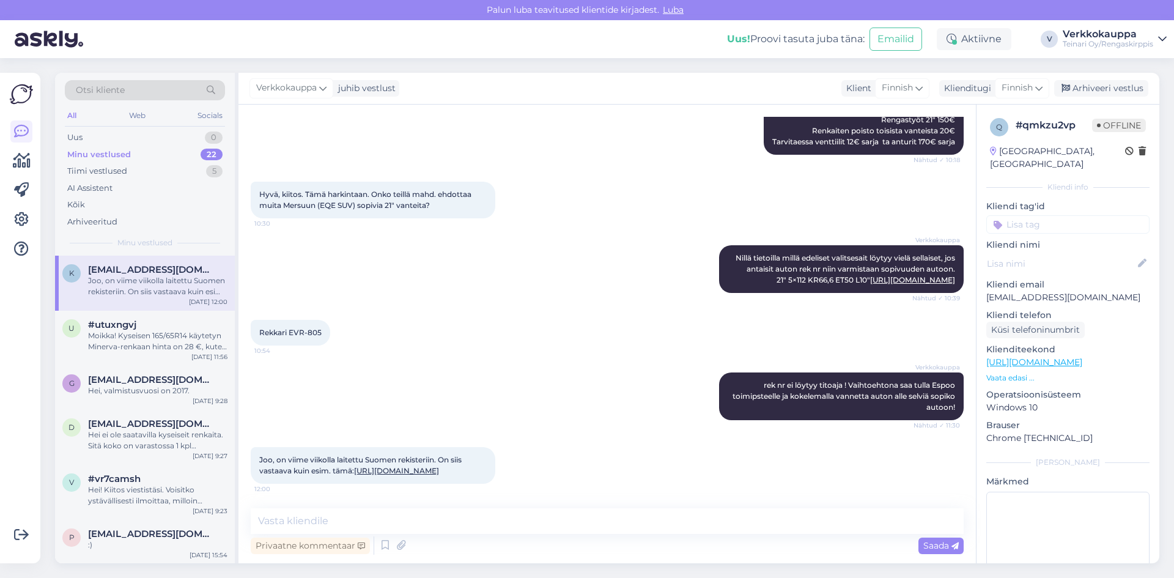
scroll to position [515, 0]
click at [319, 526] on textarea at bounding box center [607, 521] width 713 height 26
click at [477, 522] on textarea "Mittojen perusteella pitäisi sopia, suosittelen allenlaitto" at bounding box center [607, 521] width 713 height 26
click at [605, 520] on textarea "Mittojen perusteella pitäisi sopia, suosittelen yhten vanteen allenlaitto" at bounding box center [607, 521] width 713 height 26
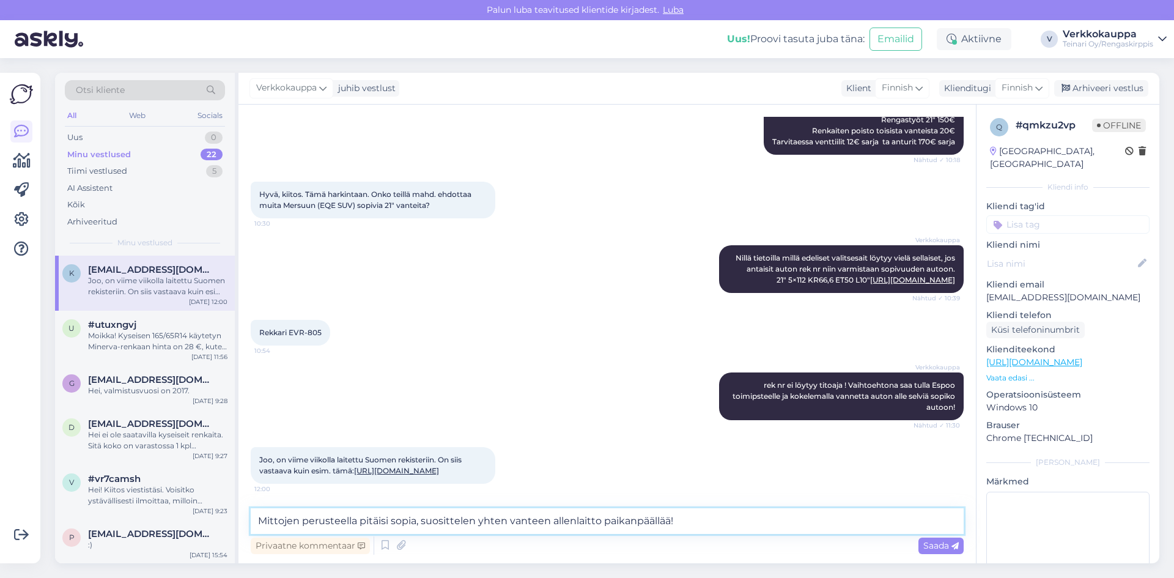
click at [473, 521] on textarea "Mittojen perusteella pitäisi sopia, suosittelen yhten vanteen allenlaitto paika…" at bounding box center [607, 521] width 713 height 26
drag, startPoint x: 259, startPoint y: 520, endPoint x: 725, endPoint y: 533, distance: 466.7
click at [725, 533] on textarea "Mittojen perusteella pitäisi sopia, suosittelen edelleen yhten vanteen allenlai…" at bounding box center [607, 521] width 713 height 26
type textarea "Mittojen perusteella pitäisi sopia, suosittelen edelleen yhten vanteen allenlai…"
paste textarea "Mittojen perusteella vanne pitäisi sopia. Suosittelen kuitenkin edelleen sovitt…"
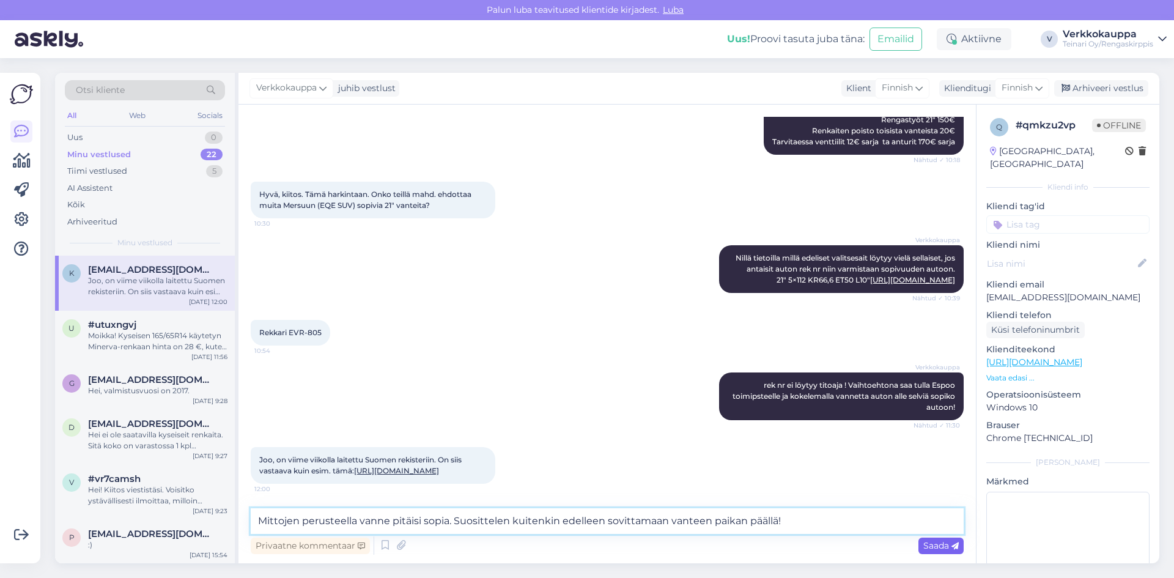
type textarea "Mittojen perusteella vanne pitäisi sopia. Suosittelen kuitenkin edelleen sovitt…"
click at [928, 547] on span "Saada" at bounding box center [940, 545] width 35 height 11
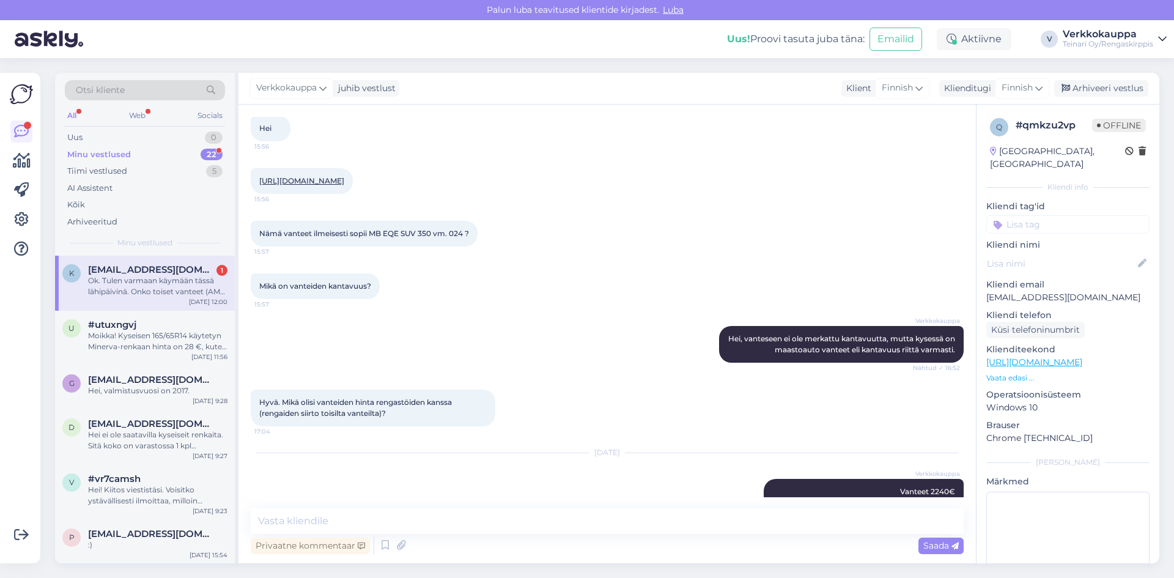
scroll to position [0, 0]
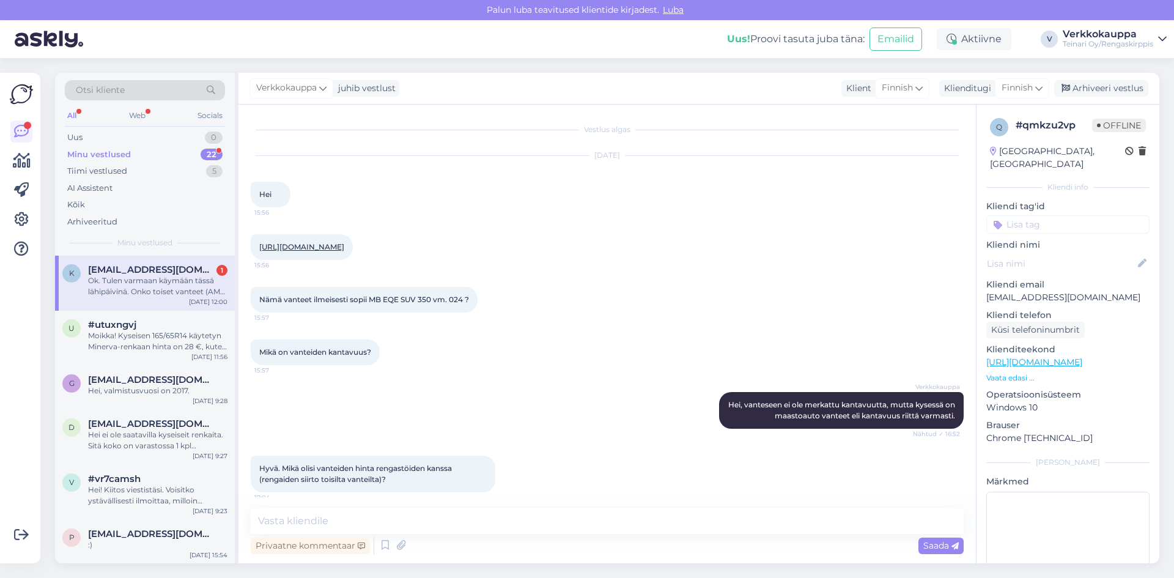
click at [344, 247] on link "[URL][DOMAIN_NAME]" at bounding box center [301, 246] width 85 height 9
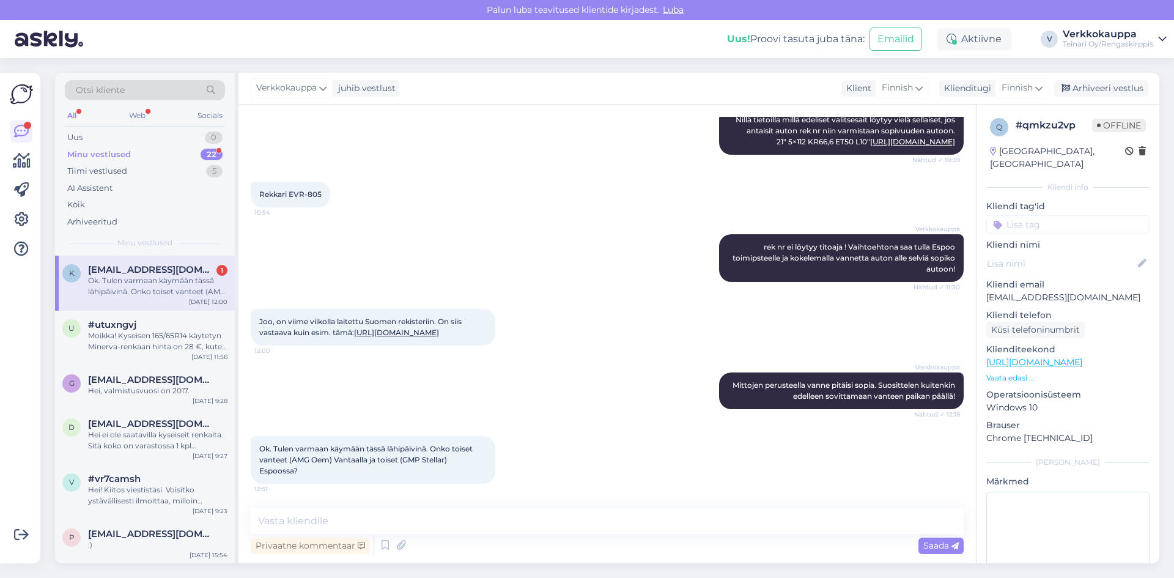
scroll to position [653, 0]
click at [347, 520] on textarea at bounding box center [607, 521] width 713 height 26
type textarea "Erivarastoissa kyllä,"
drag, startPoint x: 259, startPoint y: 448, endPoint x: 300, endPoint y: 467, distance: 44.6
click at [300, 467] on div "Ok. Tulen varmaan käymään tässä lähipäivinä. Onko toiset vanteet (AMG Oem) Vant…" at bounding box center [373, 460] width 245 height 48
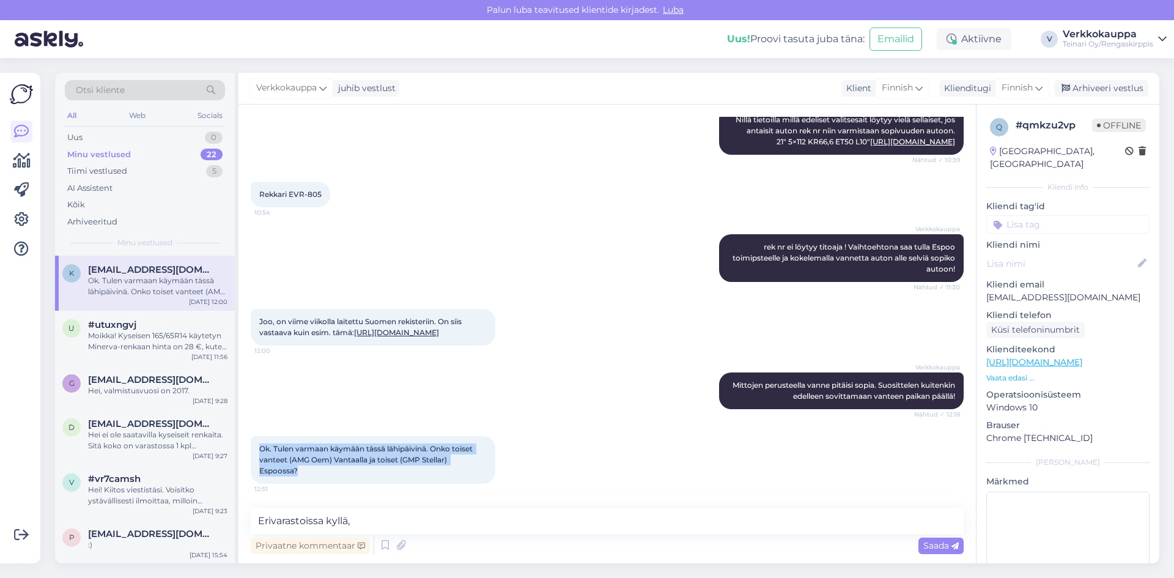
copy span "Ok. Tulen varmaan käymään tässä lähipäivinä. Onko toiset vanteet (AMG Oem) Vant…"
drag, startPoint x: 340, startPoint y: 520, endPoint x: 246, endPoint y: 522, distance: 93.6
click at [246, 522] on div "Vestlus algas [DATE] Hei 15:56 [URL][DOMAIN_NAME] 15:56 Nämä vanteet ilmeisesti…" at bounding box center [606, 334] width 737 height 459
paste textarea "Hei, Kiitos viestistä! Osaatko sanoa, kumpaan toimipisteeseen olet tulossa – Va…"
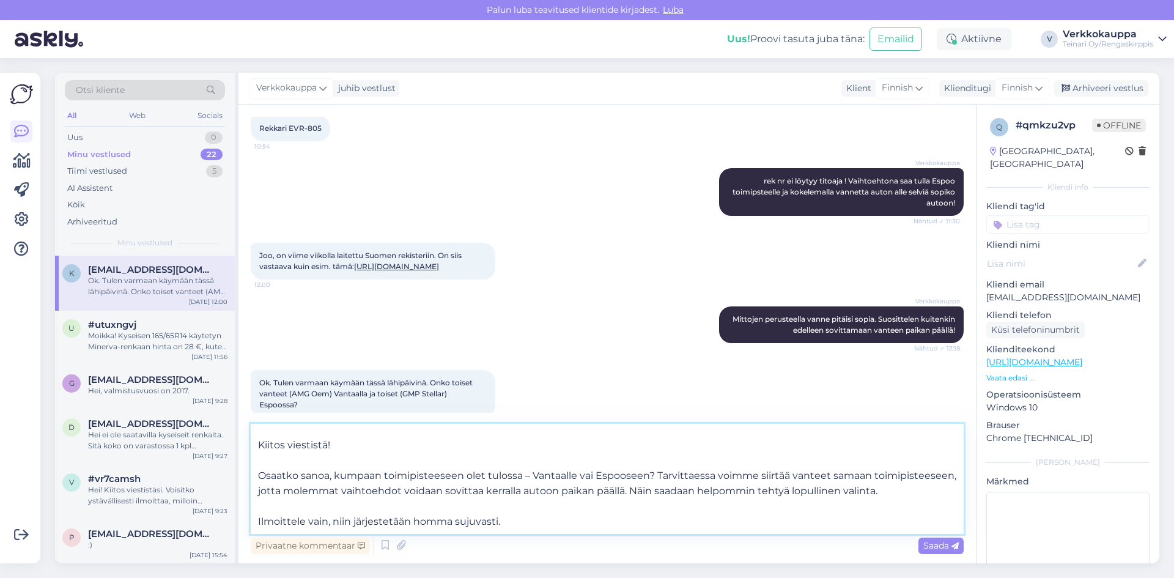
drag, startPoint x: 339, startPoint y: 440, endPoint x: 249, endPoint y: 436, distance: 90.0
click at [249, 436] on div "Vestlus algas [DATE] Hei 15:56 [URL][DOMAIN_NAME] 15:56 Nämä vanteet ilmeisesti…" at bounding box center [606, 334] width 737 height 459
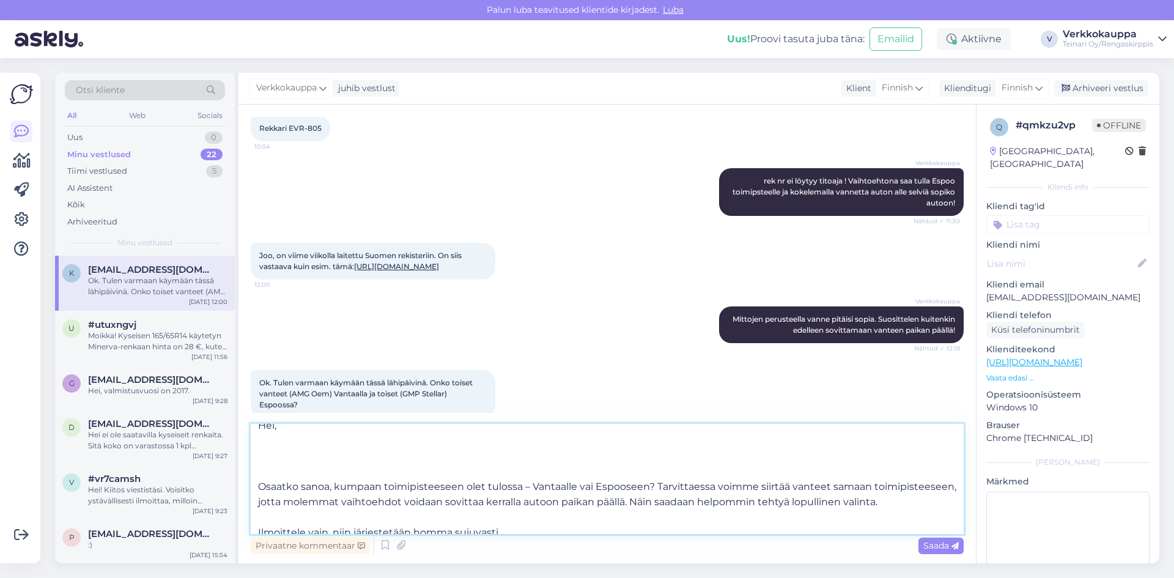
scroll to position [0, 0]
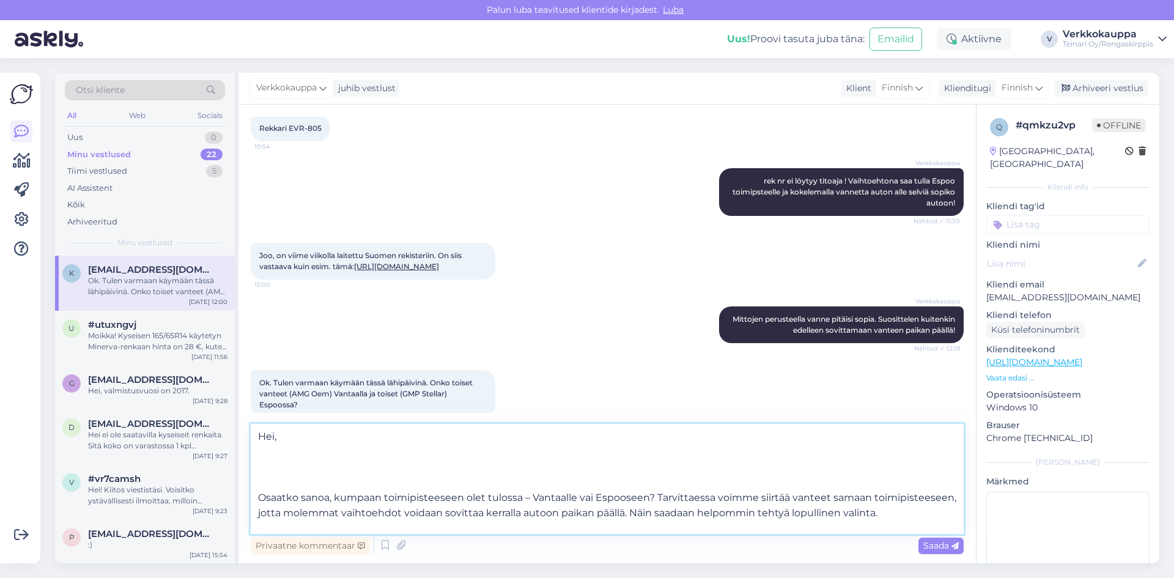
click at [257, 499] on textarea "Hei, Osaatko sanoa, kumpaan toimipisteeseen olet tulossa – Vantaalle vai Espoos…" at bounding box center [607, 479] width 713 height 110
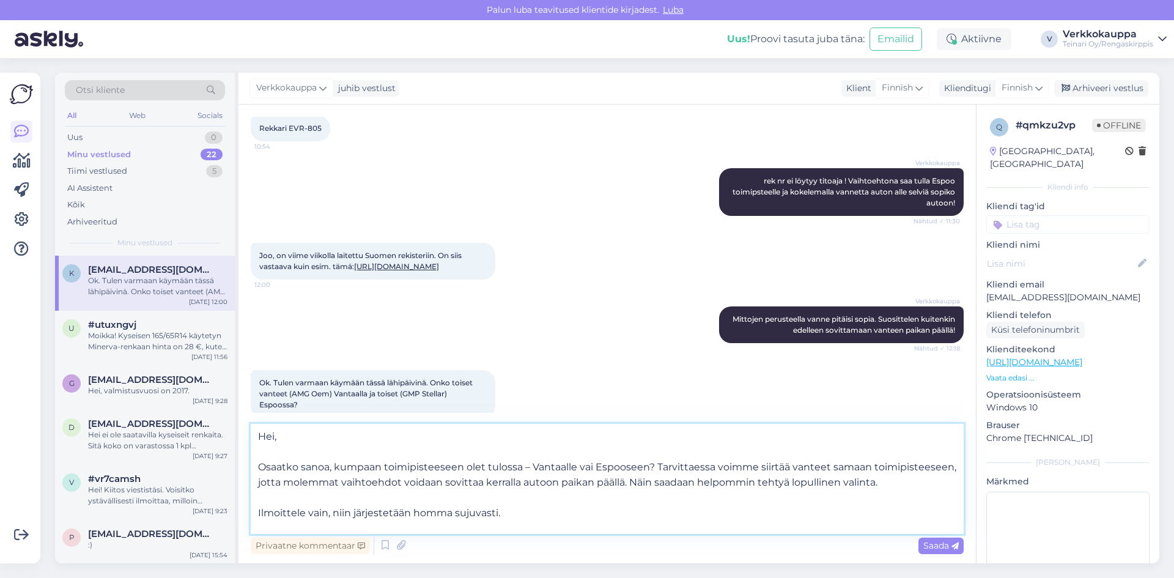
drag, startPoint x: 334, startPoint y: 467, endPoint x: 251, endPoint y: 467, distance: 83.8
click at [251, 467] on textarea "Hei, Osaatko sanoa, kumpaan toimipisteeseen olet tulossa – Vantaalle vai Espoos…" at bounding box center [607, 479] width 713 height 110
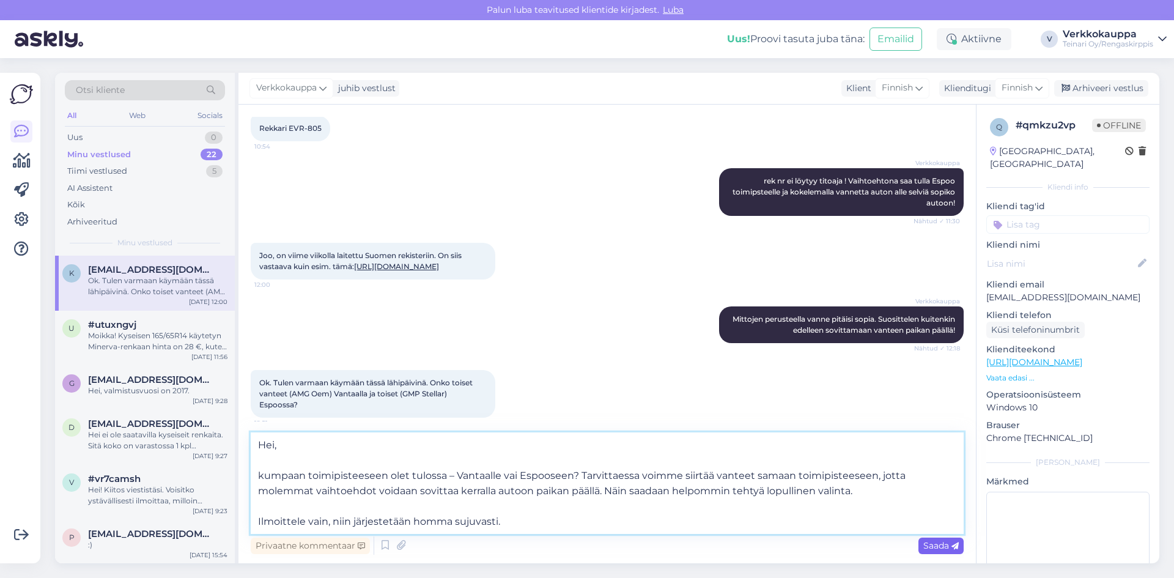
type textarea "Hei, kumpaan toimipisteeseen olet tulossa – Vantaalle vai Espooseen? Tarvittaes…"
click at [929, 547] on span "Saada" at bounding box center [940, 545] width 35 height 11
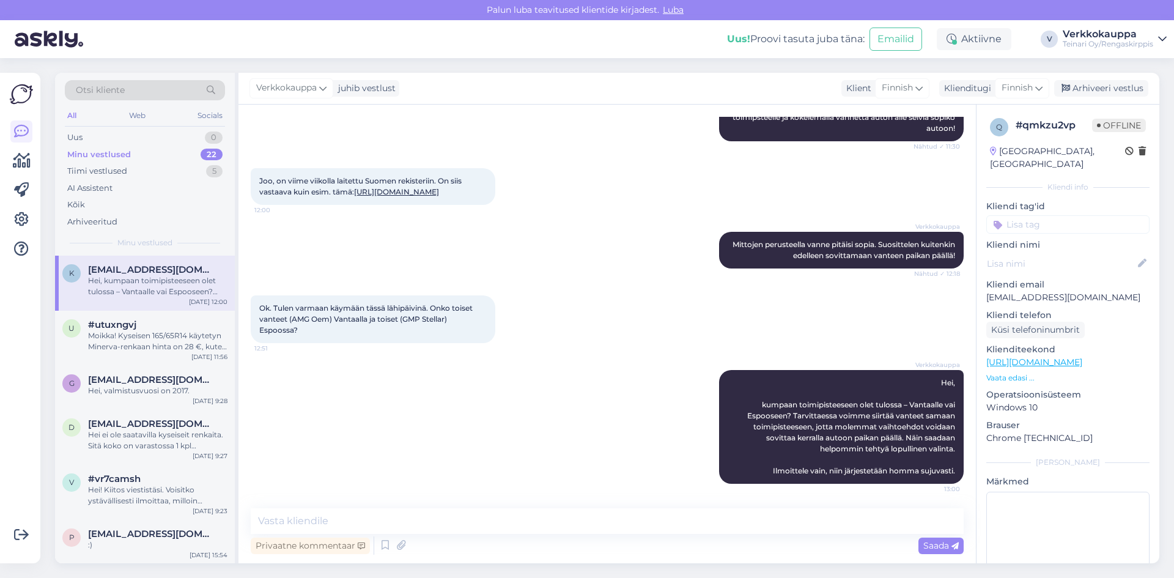
scroll to position [794, 0]
